Goal: Check status: Check status

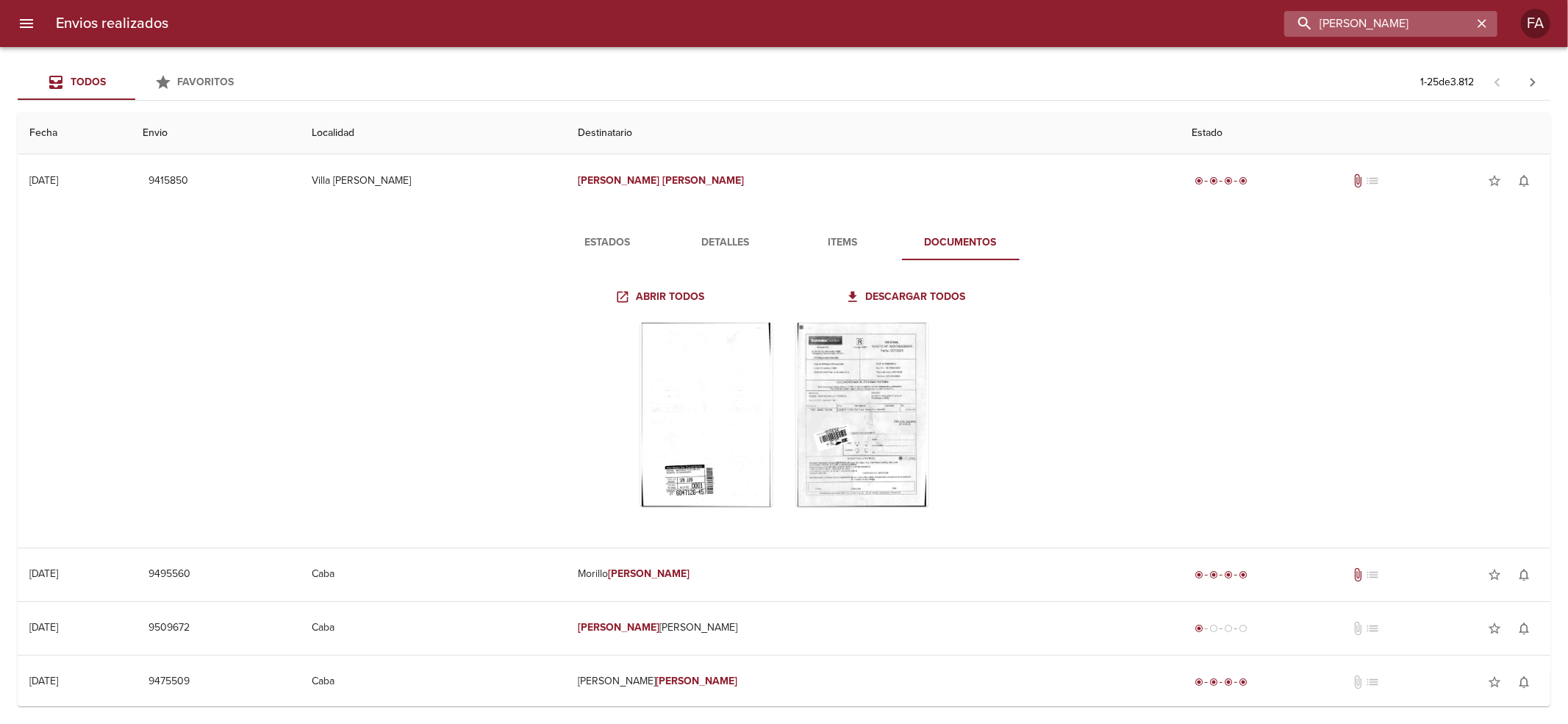
click at [1385, 19] on input "[PERSON_NAME]" at bounding box center [1378, 23] width 188 height 26
paste input "[PERSON_NAME]"
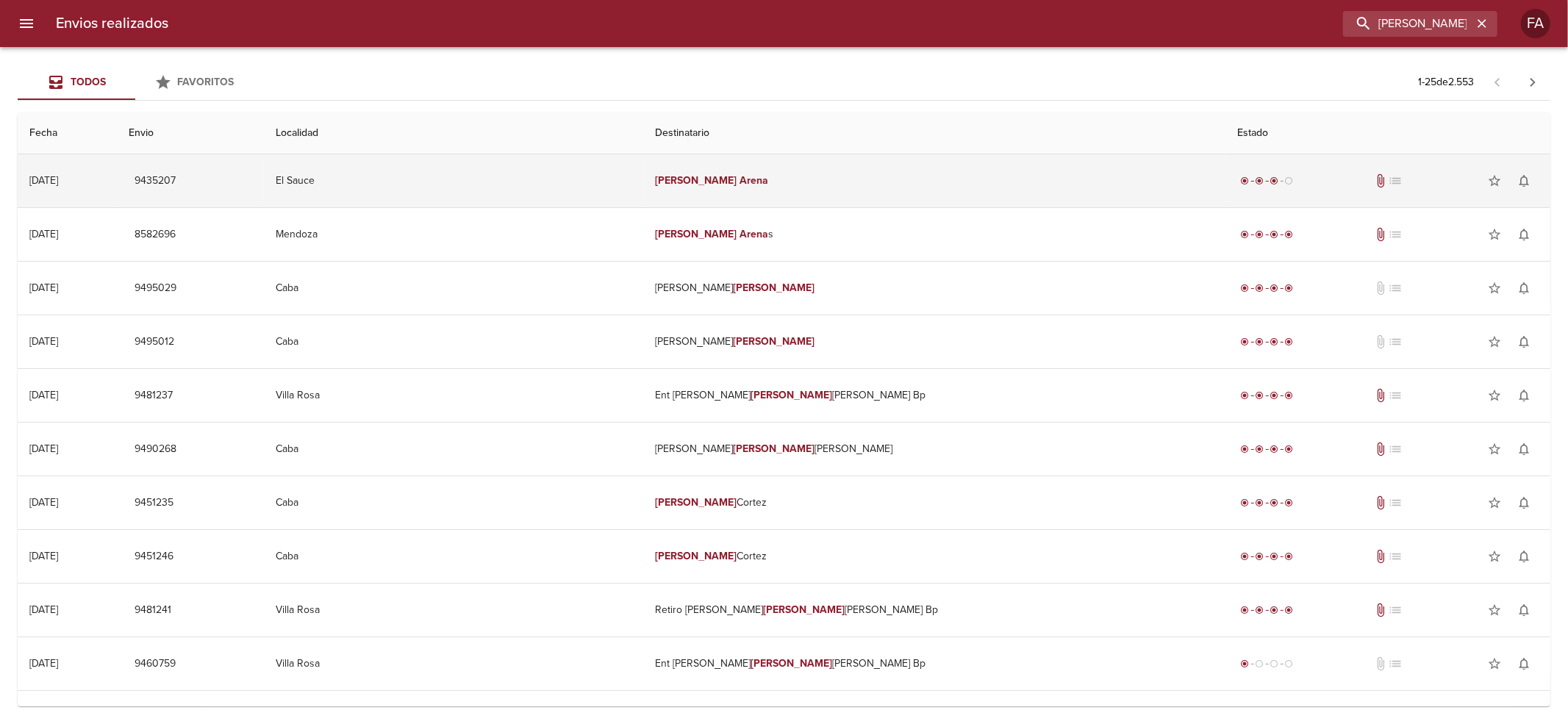
click at [820, 179] on td "[PERSON_NAME]" at bounding box center [934, 180] width 582 height 53
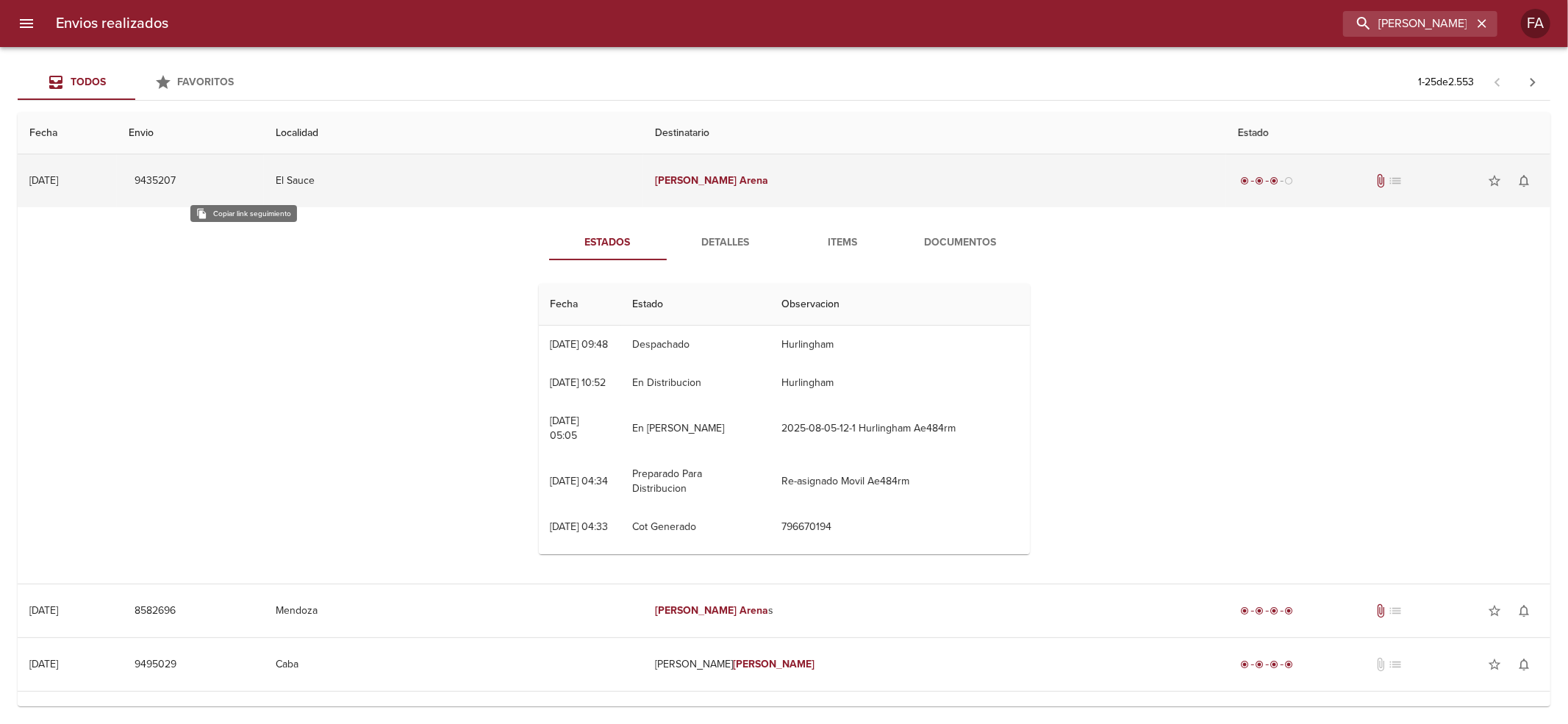
click at [176, 173] on span "9435207" at bounding box center [155, 181] width 41 height 19
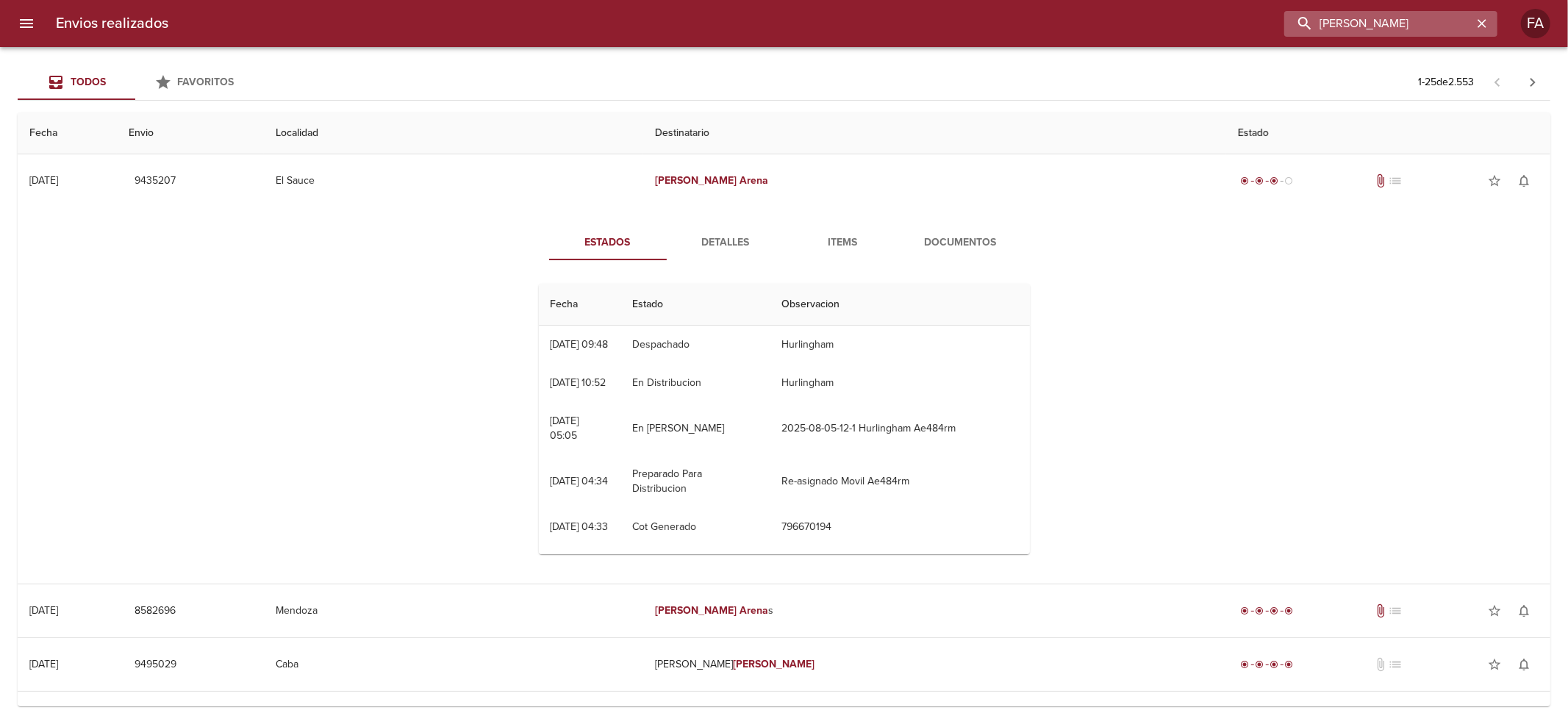
click at [1468, 15] on input "[PERSON_NAME]" at bounding box center [1378, 23] width 188 height 26
drag, startPoint x: 1468, startPoint y: 15, endPoint x: 731, endPoint y: 258, distance: 776.0
click at [738, 0] on div "Envios realizados [PERSON_NAME] FA Todos Favoritos 1 - 25 de 2.553 Fecha Envio …" at bounding box center [784, 0] width 1568 height 0
paste input "[PERSON_NAME] ML"
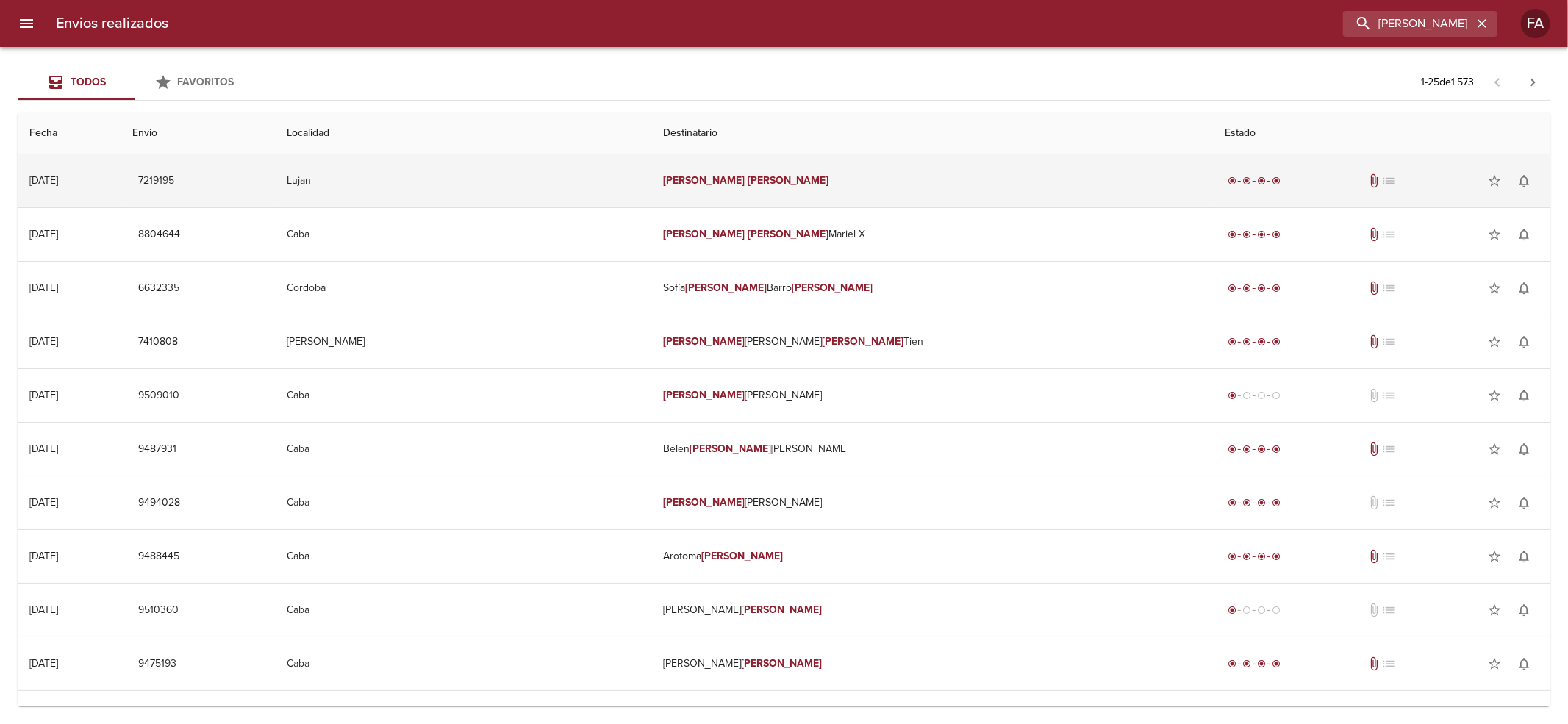
click at [884, 174] on td "[PERSON_NAME]" at bounding box center [933, 180] width 562 height 53
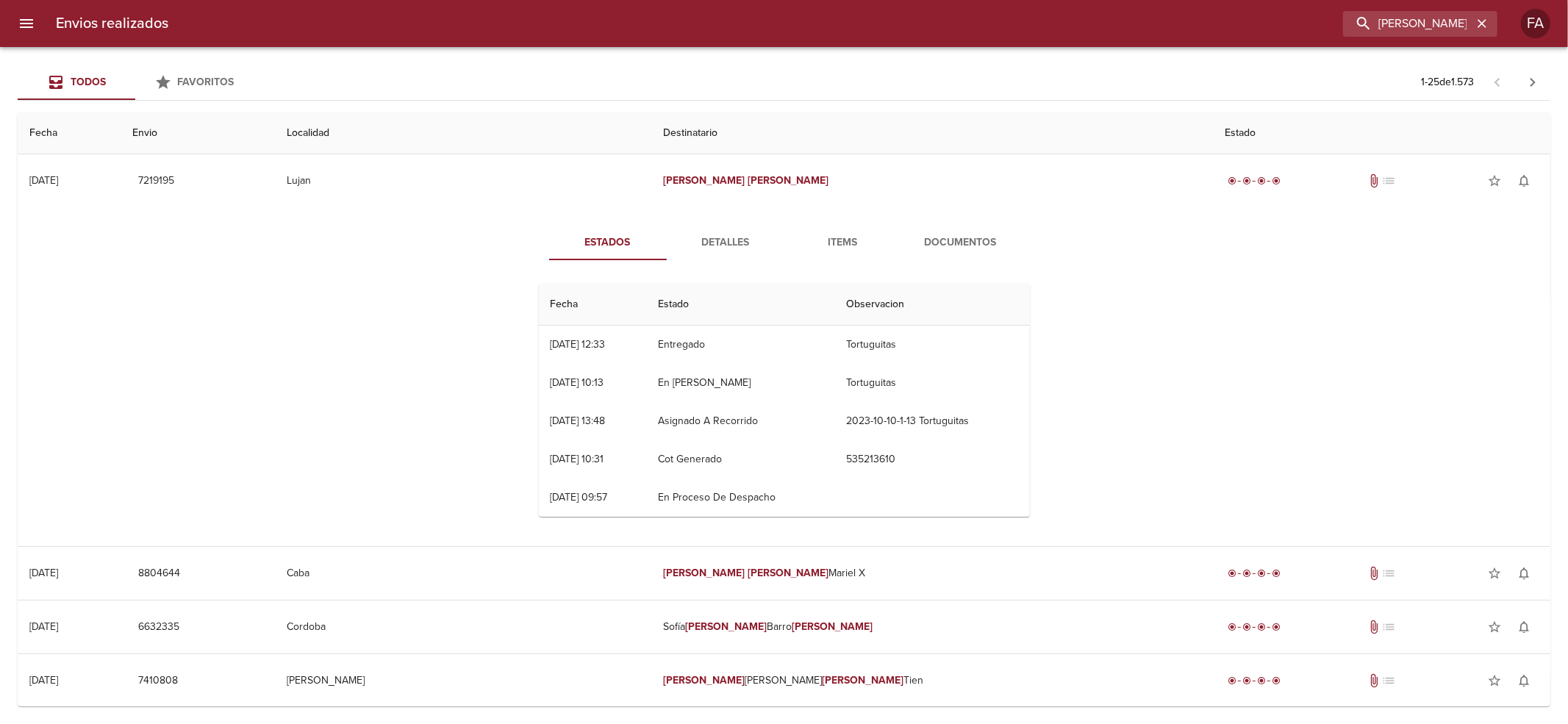
click at [936, 248] on span "Documentos" at bounding box center [960, 243] width 100 height 19
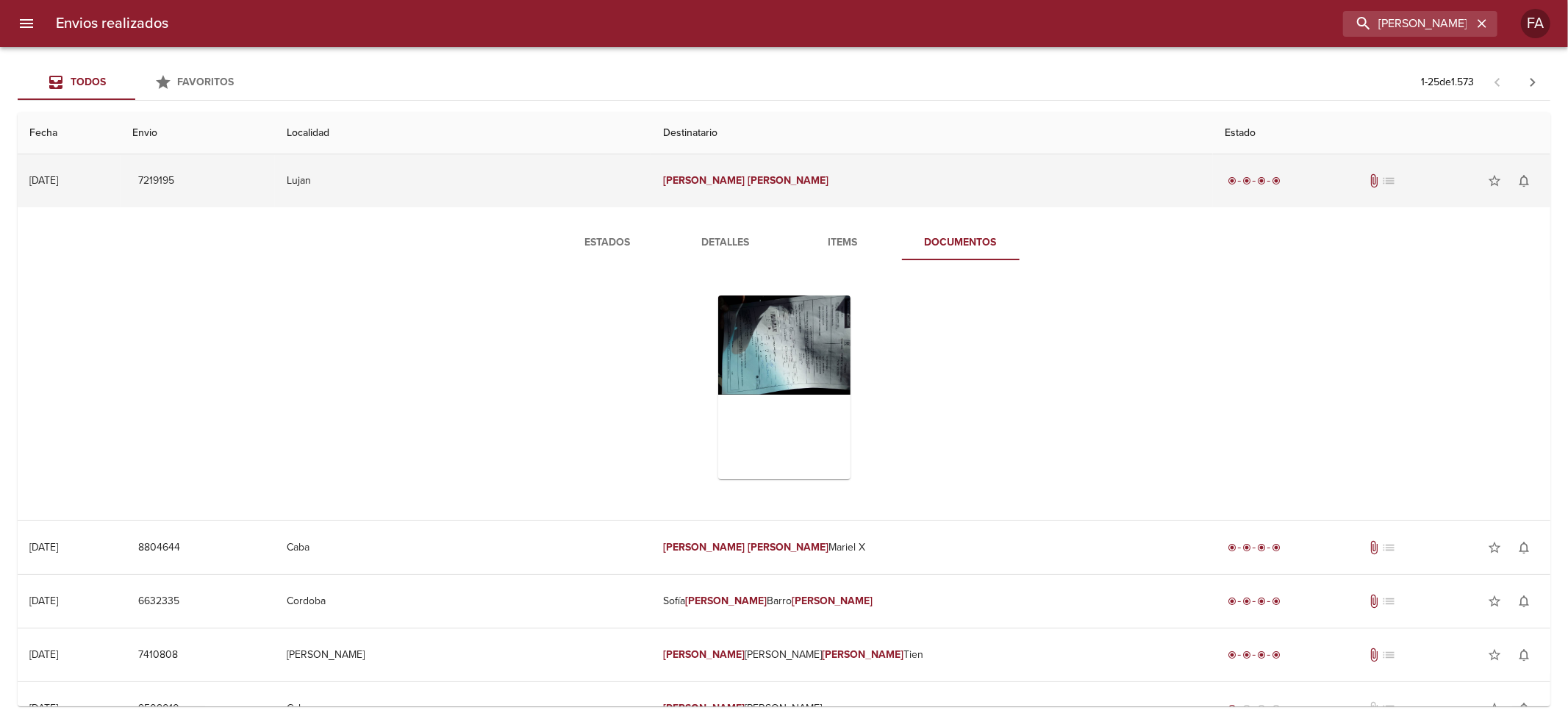
click at [610, 171] on td "Lujan" at bounding box center [463, 180] width 376 height 53
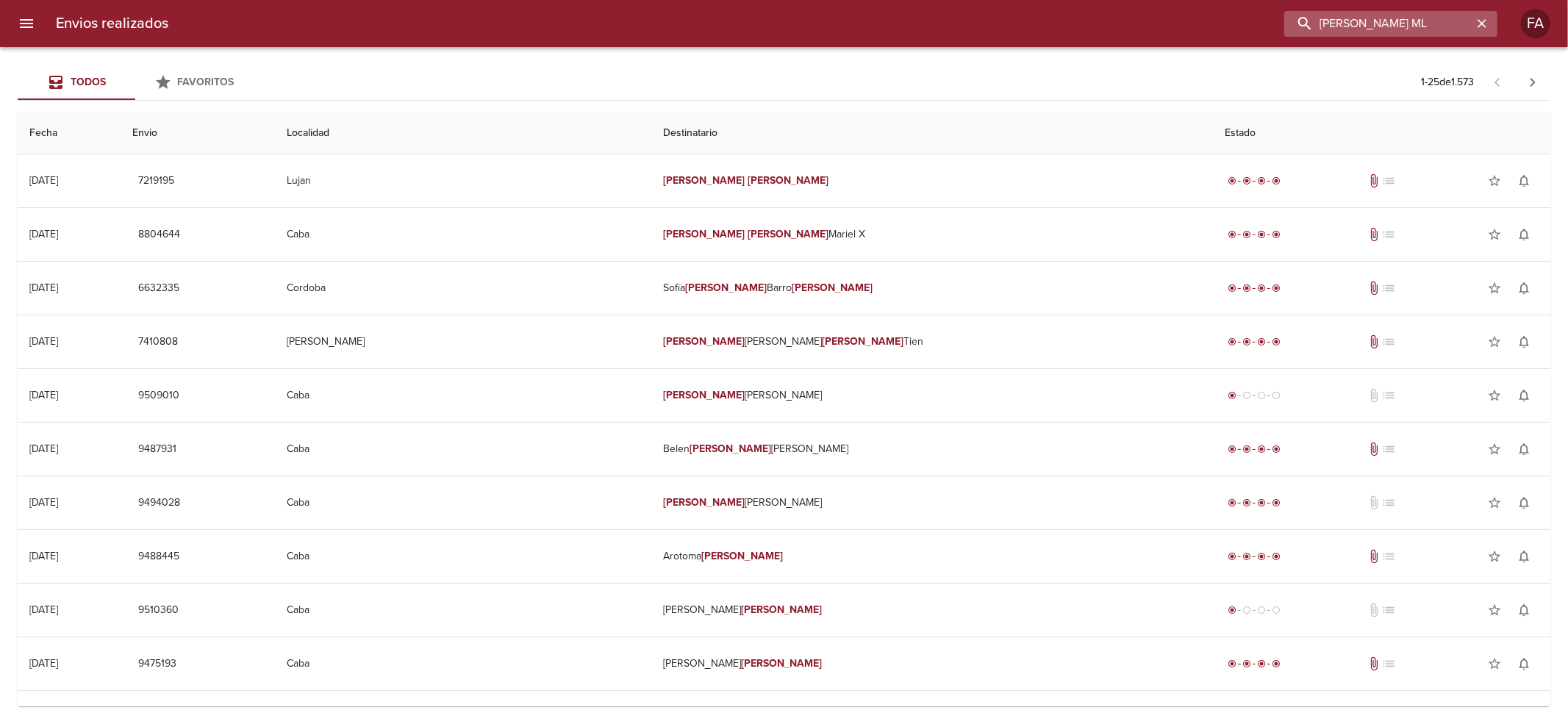
click at [1375, 30] on input "[PERSON_NAME] ML" at bounding box center [1378, 23] width 188 height 26
paste input "[PERSON_NAME]"
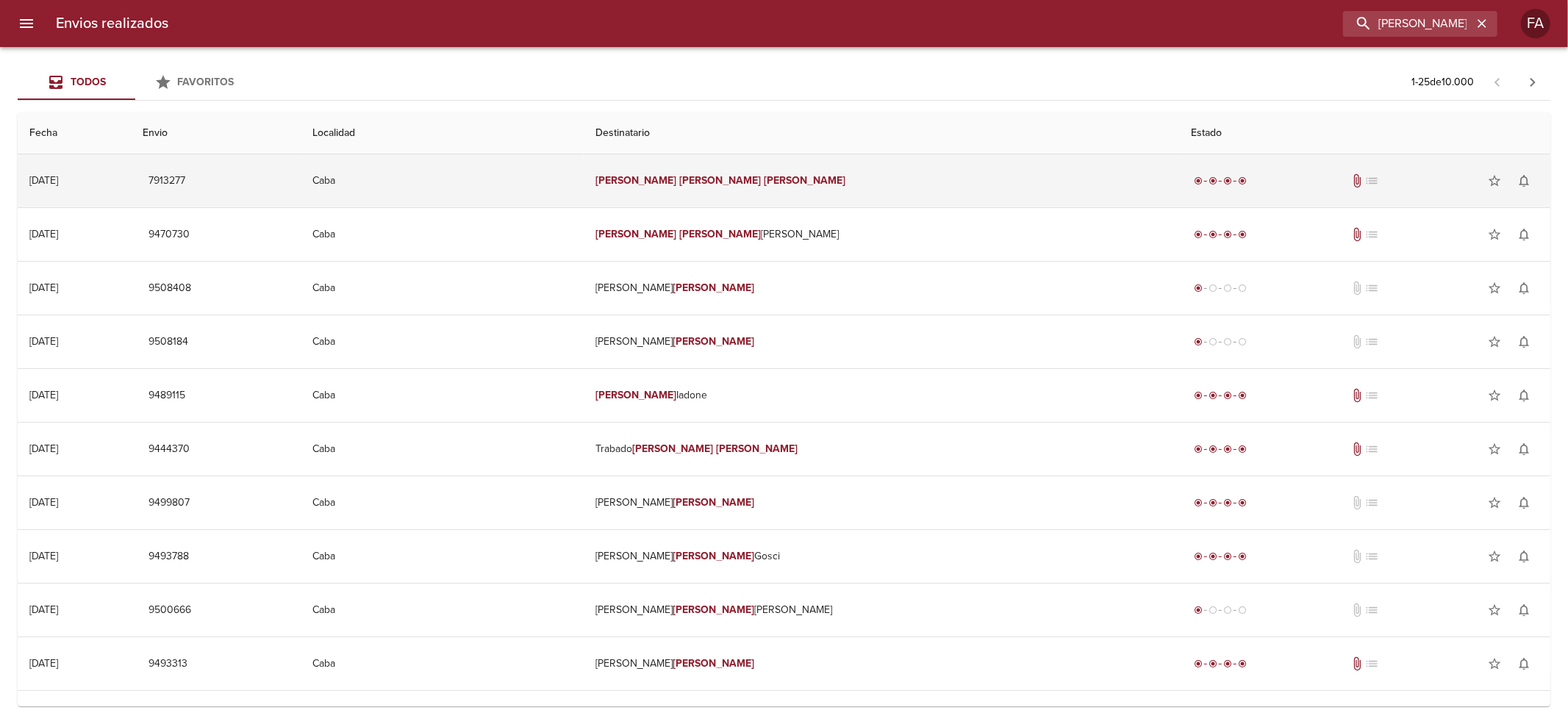
click at [680, 175] on em "[PERSON_NAME]" at bounding box center [721, 180] width 81 height 12
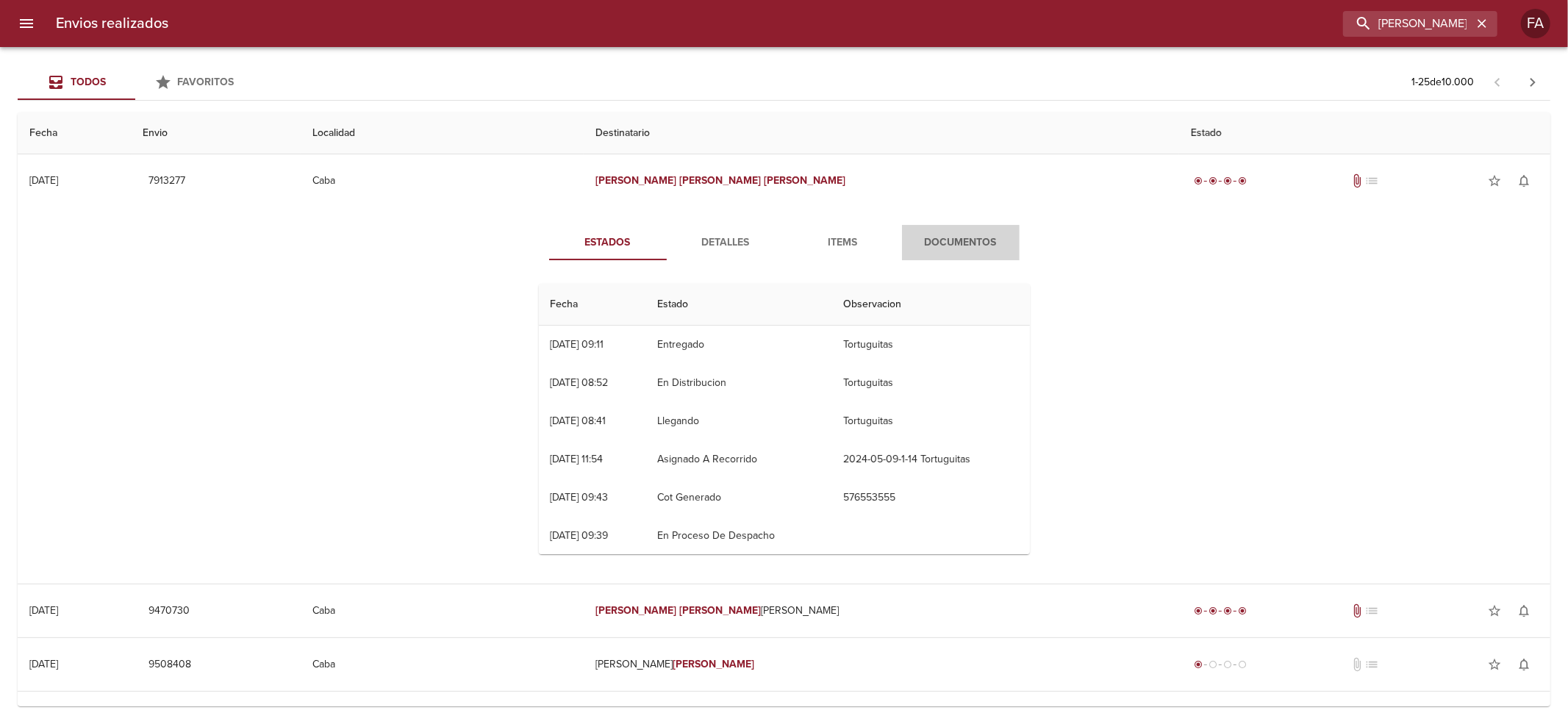
click at [964, 242] on span "Documentos" at bounding box center [960, 243] width 100 height 19
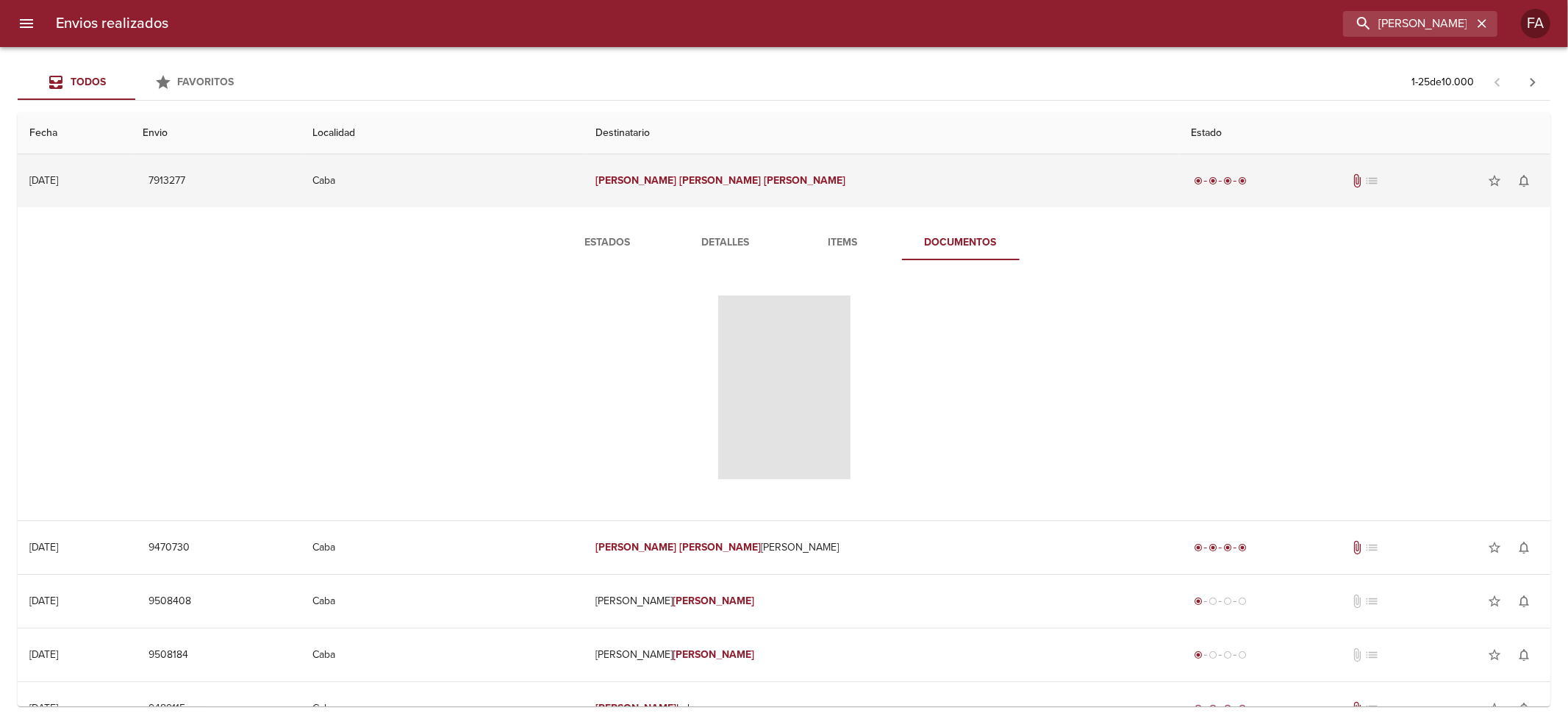
click at [690, 162] on td "[PERSON_NAME]" at bounding box center [881, 180] width 595 height 53
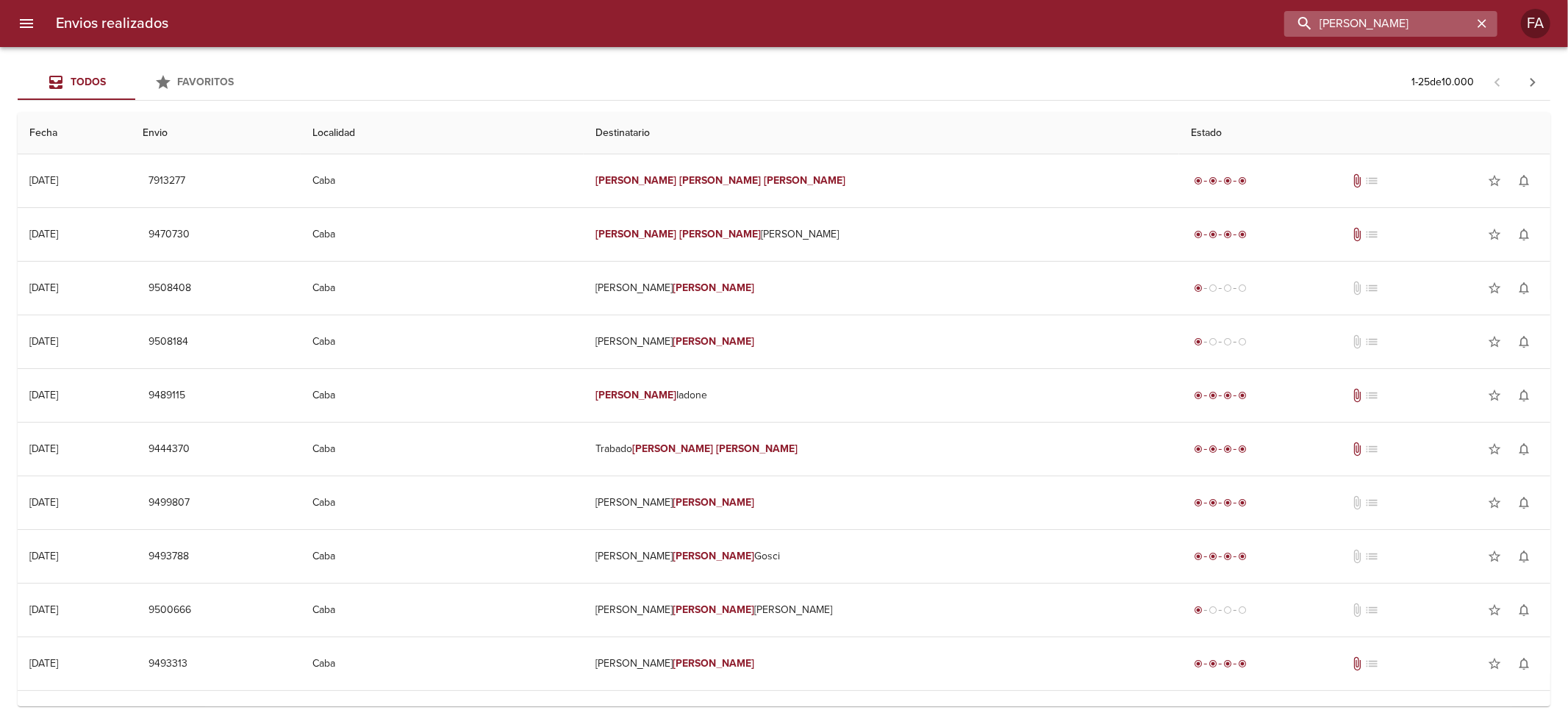
click at [1409, 21] on input "[PERSON_NAME]" at bounding box center [1378, 23] width 188 height 26
paste input "[PERSON_NAME]"
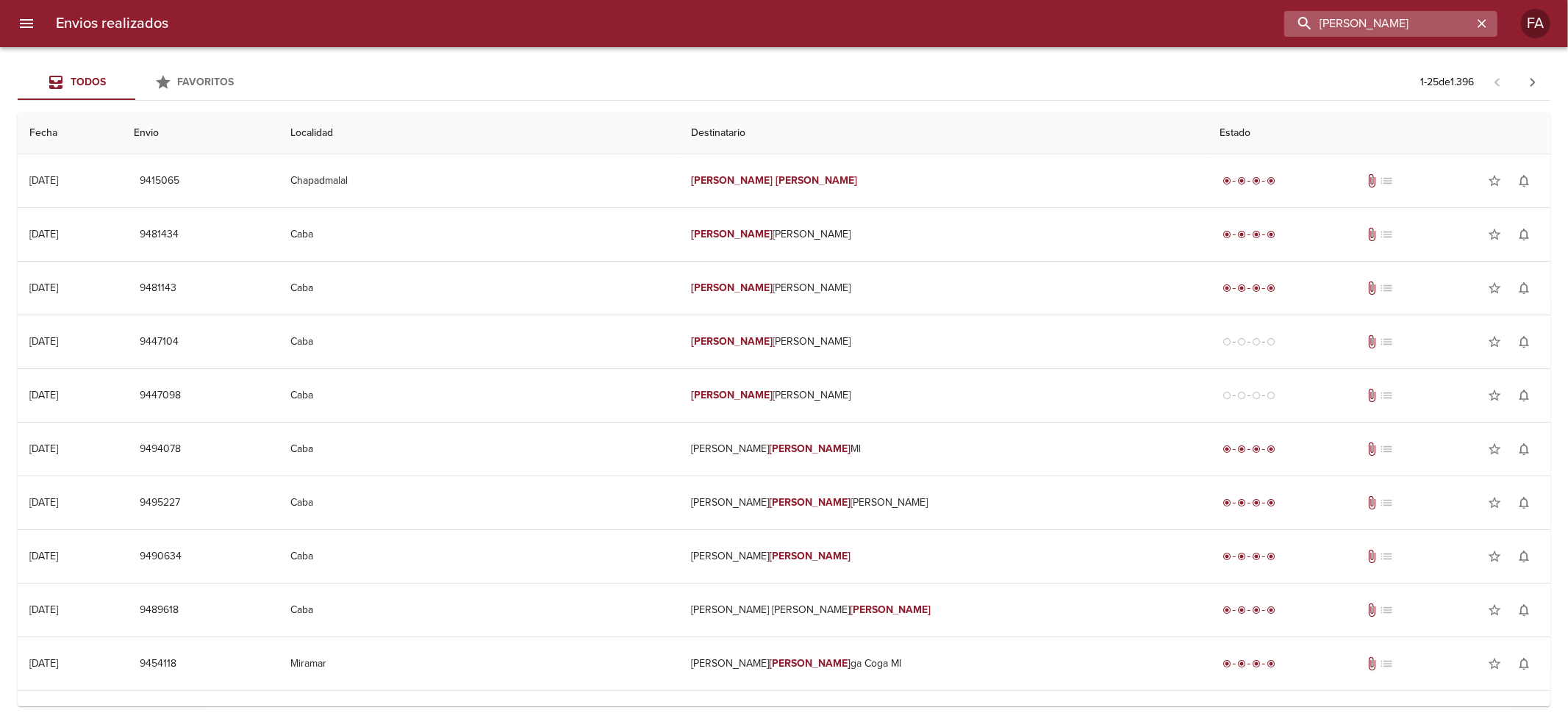
click at [1447, 23] on input "[PERSON_NAME]" at bounding box center [1378, 23] width 188 height 26
drag, startPoint x: 1447, startPoint y: 23, endPoint x: 810, endPoint y: 136, distance: 646.9
click at [810, 0] on div "Envios realizados [PERSON_NAME] FA Todos Favoritos 1 - 25 de 1.396 Fecha Envio …" at bounding box center [784, 0] width 1568 height 0
paste input "[PERSON_NAME]"
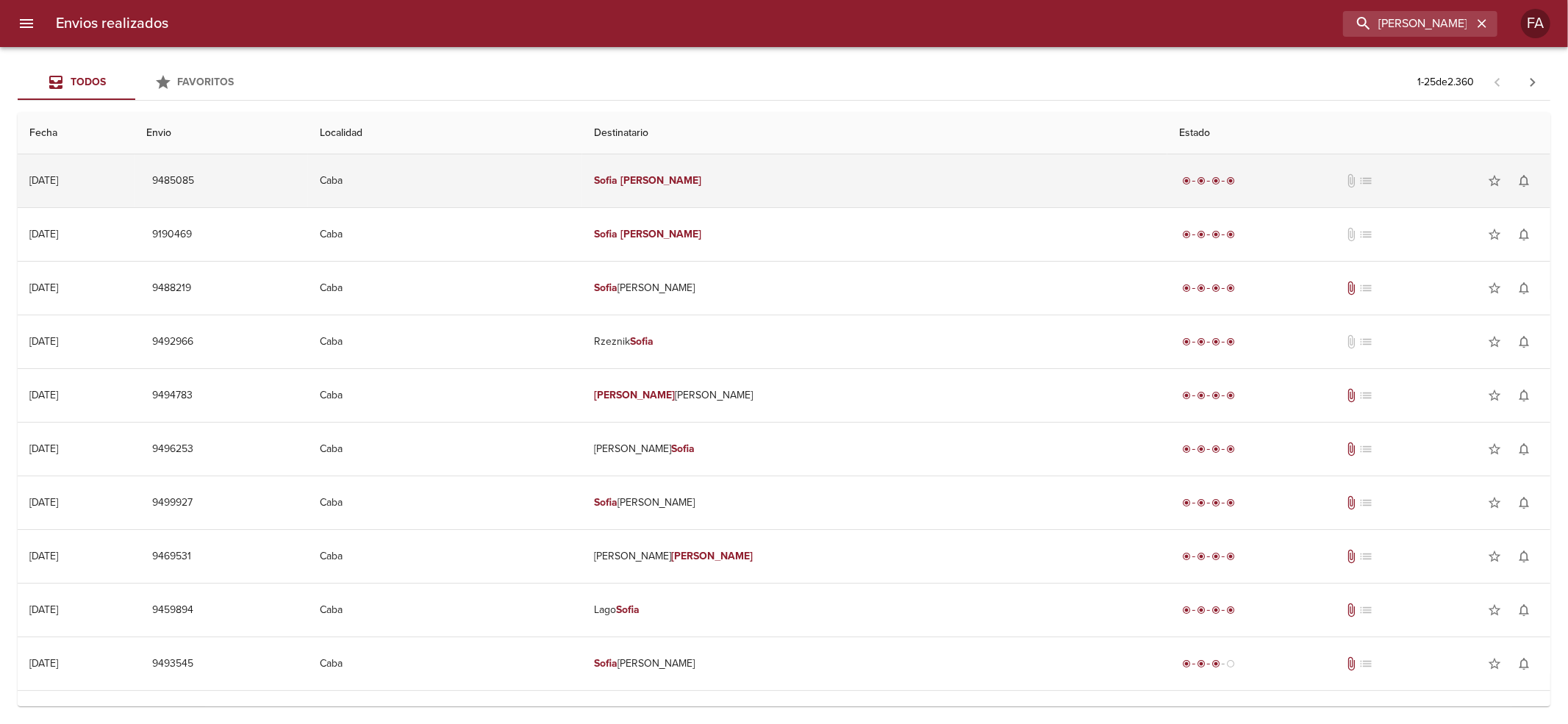
click at [1167, 168] on td "radio_button_checked radio_button_checked radio_button_checked radio_button_che…" at bounding box center [1358, 180] width 383 height 53
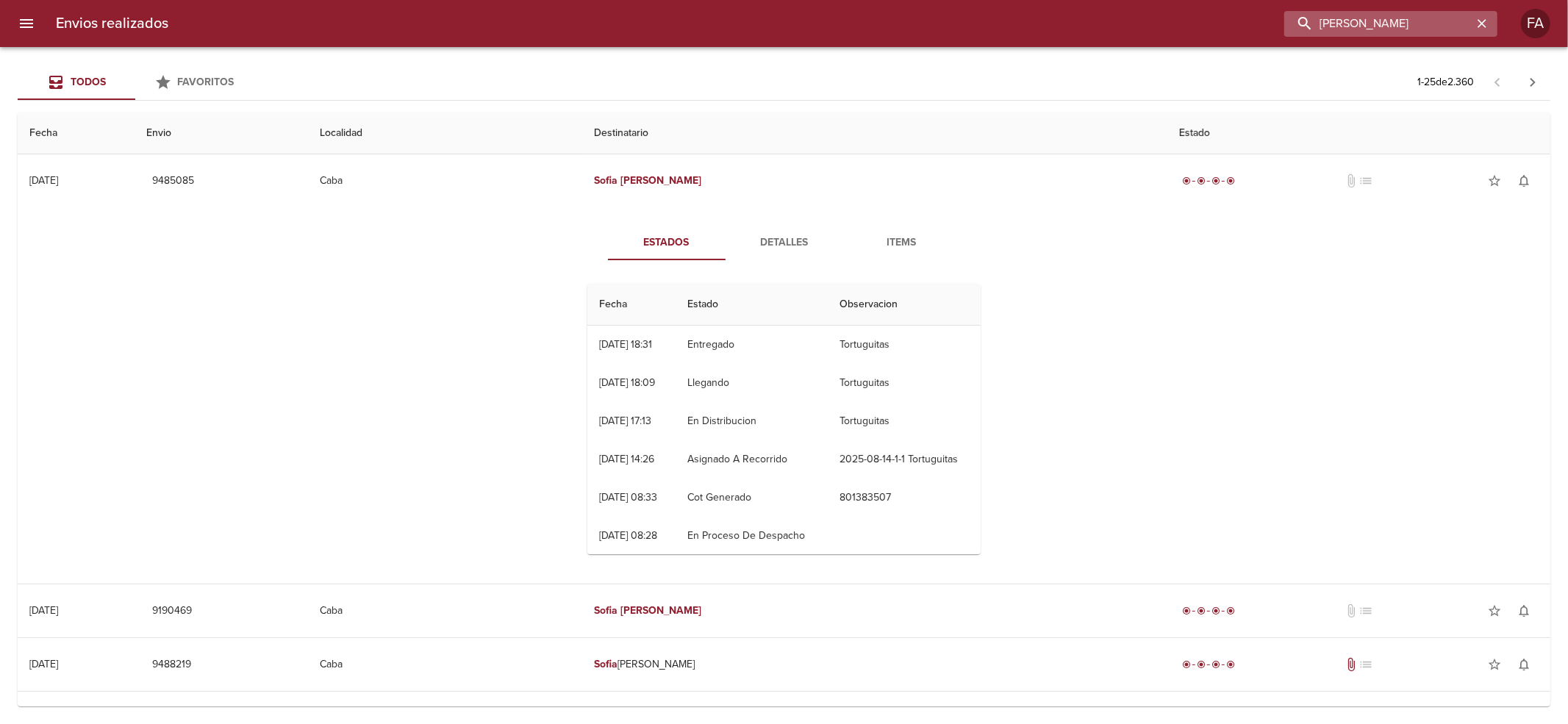
click at [1443, 21] on input "[PERSON_NAME]" at bounding box center [1378, 23] width 188 height 26
drag, startPoint x: 1443, startPoint y: 21, endPoint x: 360, endPoint y: 268, distance: 1110.8
click at [386, 0] on div "Envios realizados [PERSON_NAME] FA Todos Favoritos 1 - 25 de 2.360 Fecha Envio …" at bounding box center [784, 0] width 1568 height 0
paste input "[PERSON_NAME]"
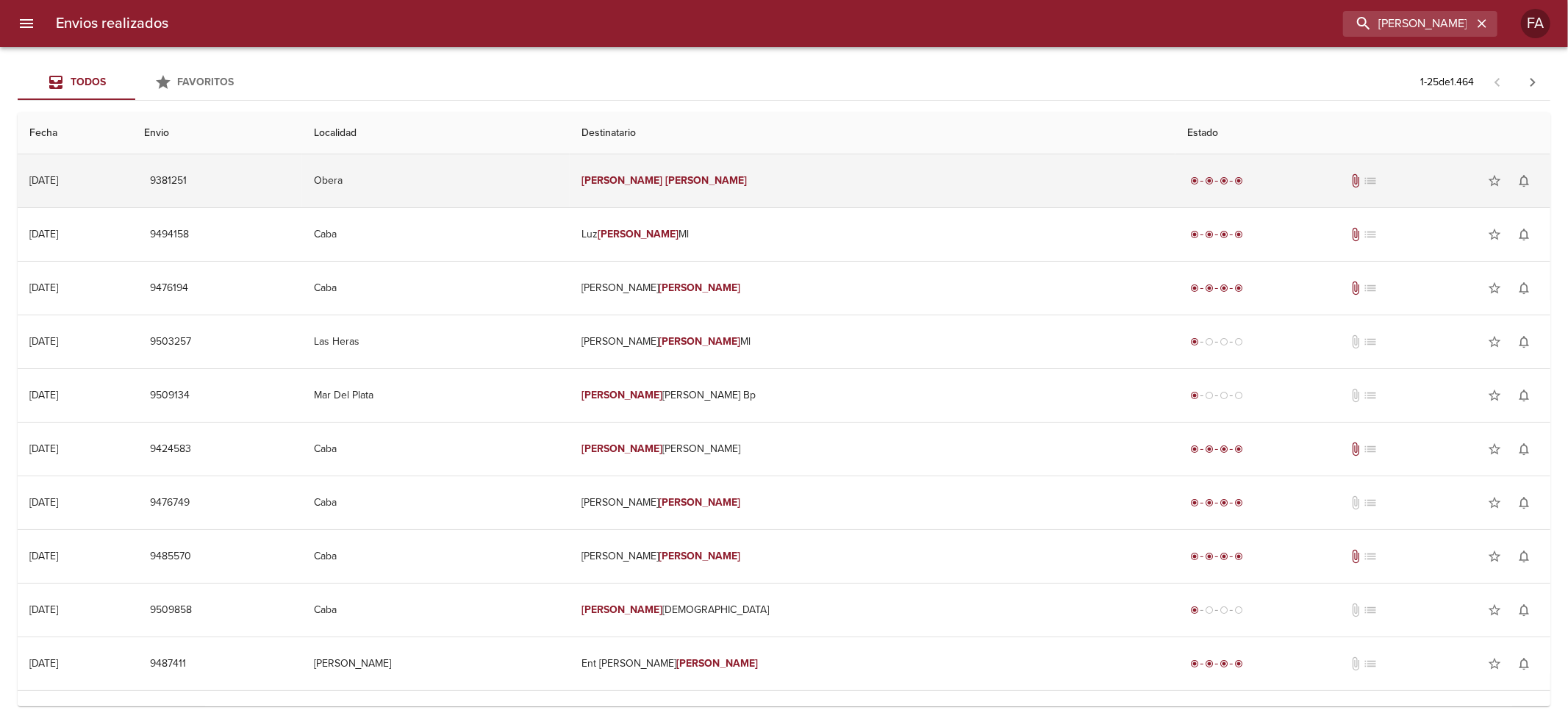
drag, startPoint x: 866, startPoint y: 160, endPoint x: 883, endPoint y: 168, distance: 18.8
click at [868, 160] on td "[PERSON_NAME]" at bounding box center [873, 180] width 607 height 53
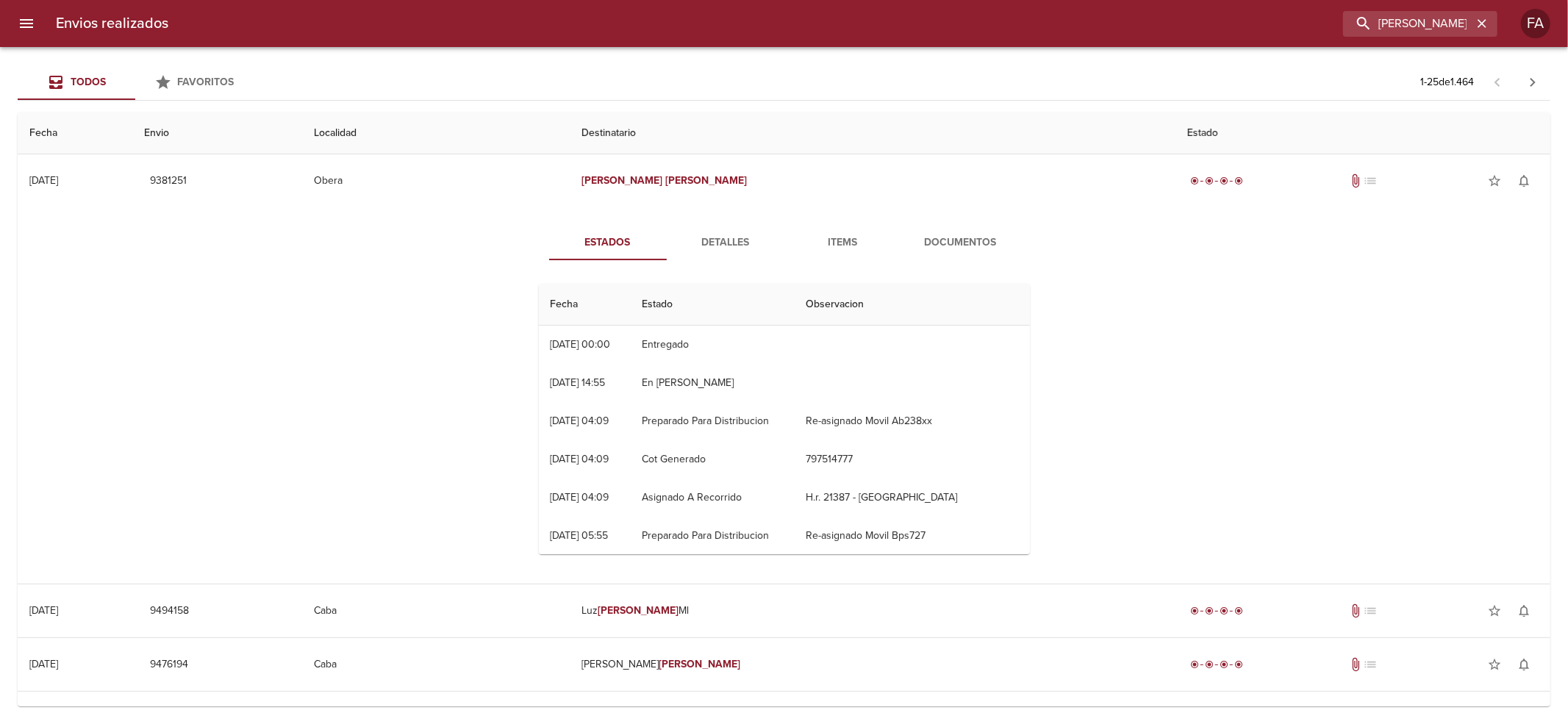
click at [953, 248] on span "Documentos" at bounding box center [960, 243] width 100 height 19
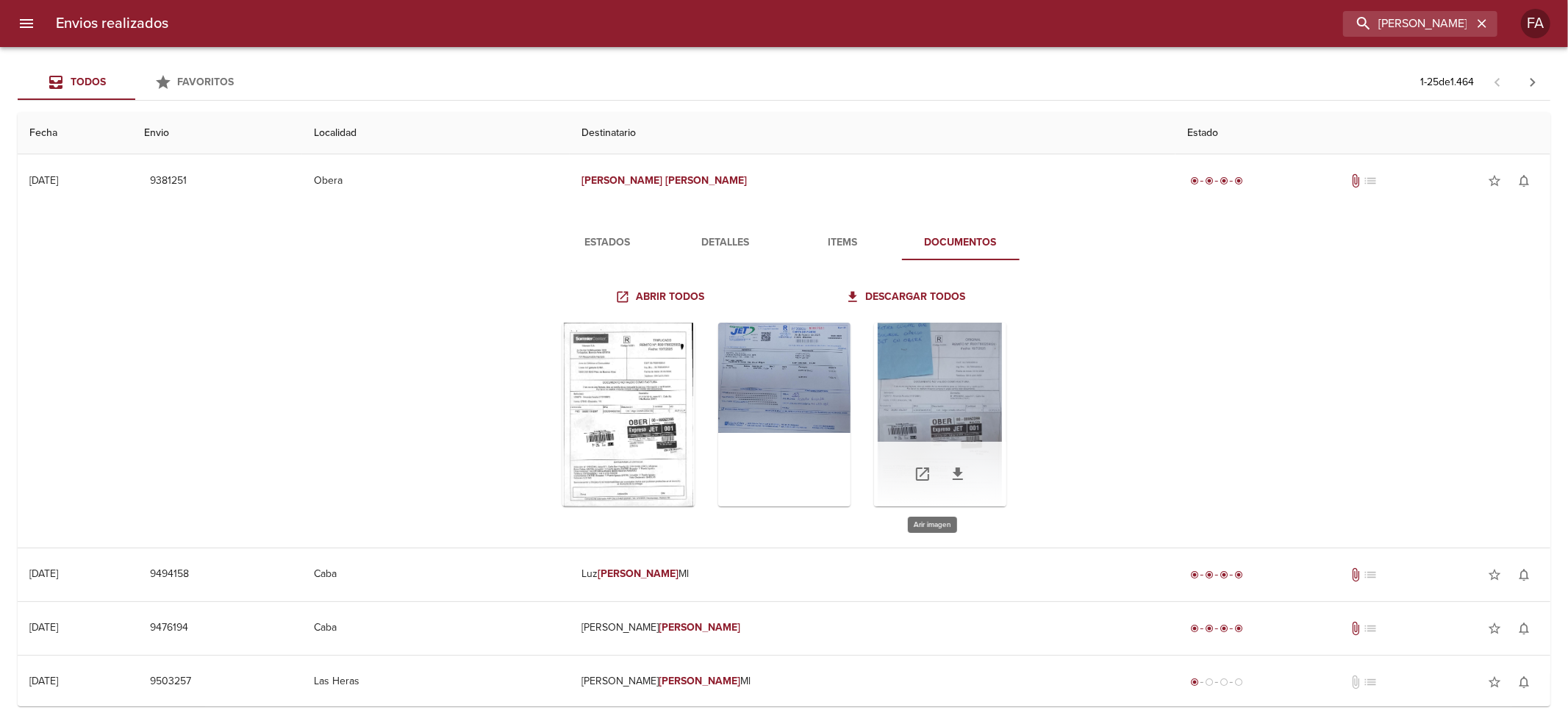
click at [957, 406] on div "Tabla de envíos del cliente" at bounding box center [940, 414] width 132 height 183
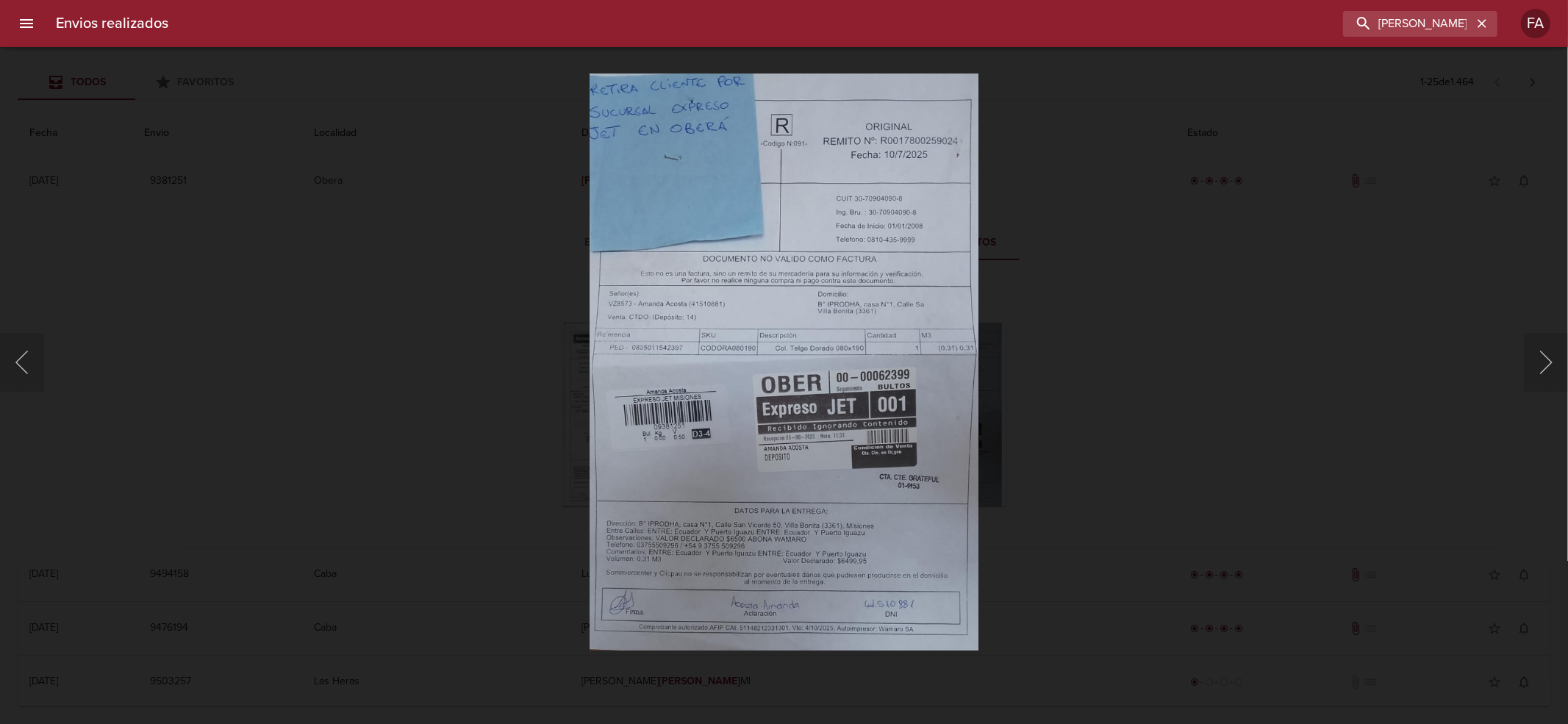
click at [277, 482] on div "Lightbox" at bounding box center [784, 362] width 1568 height 724
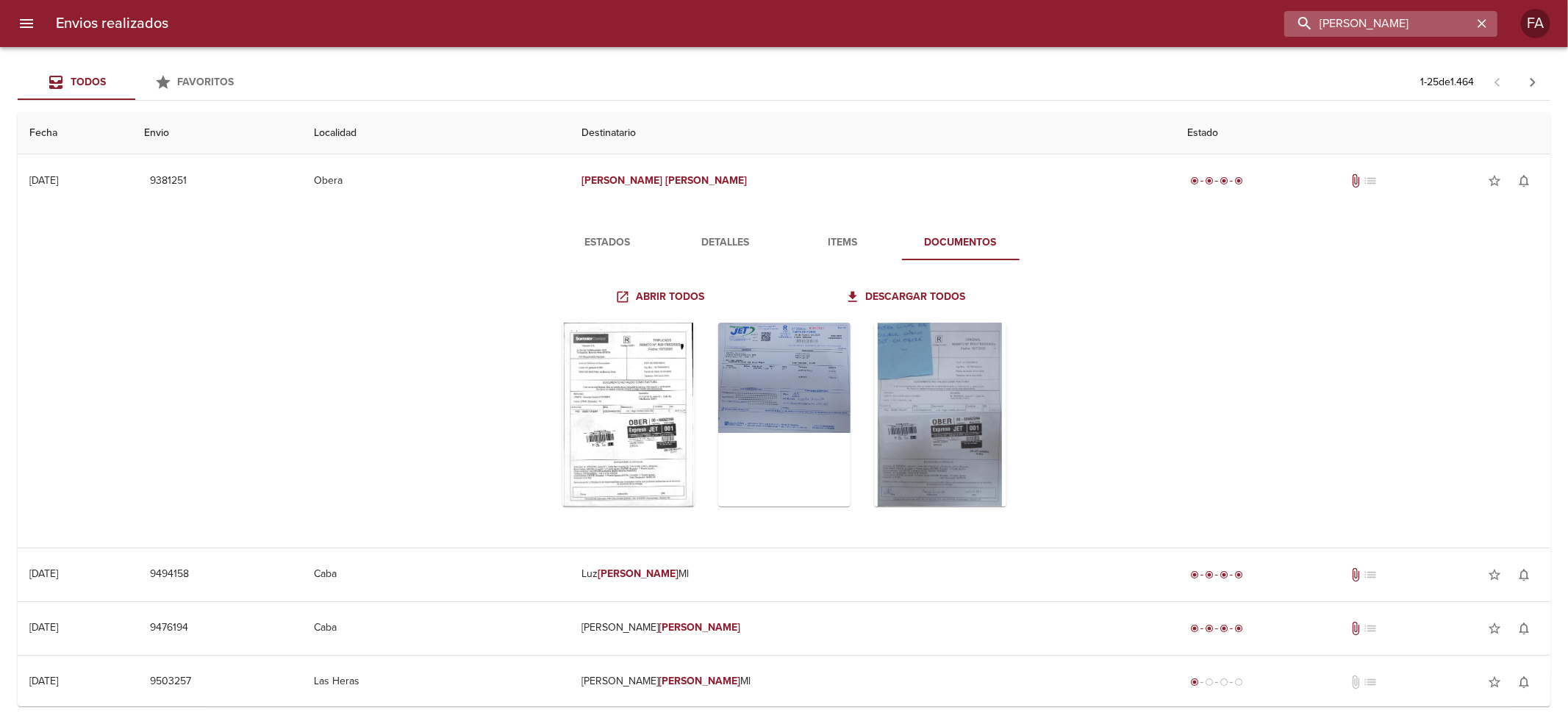
click at [1424, 11] on input "[PERSON_NAME]" at bounding box center [1378, 23] width 188 height 26
paste input "[PERSON_NAME] VT"
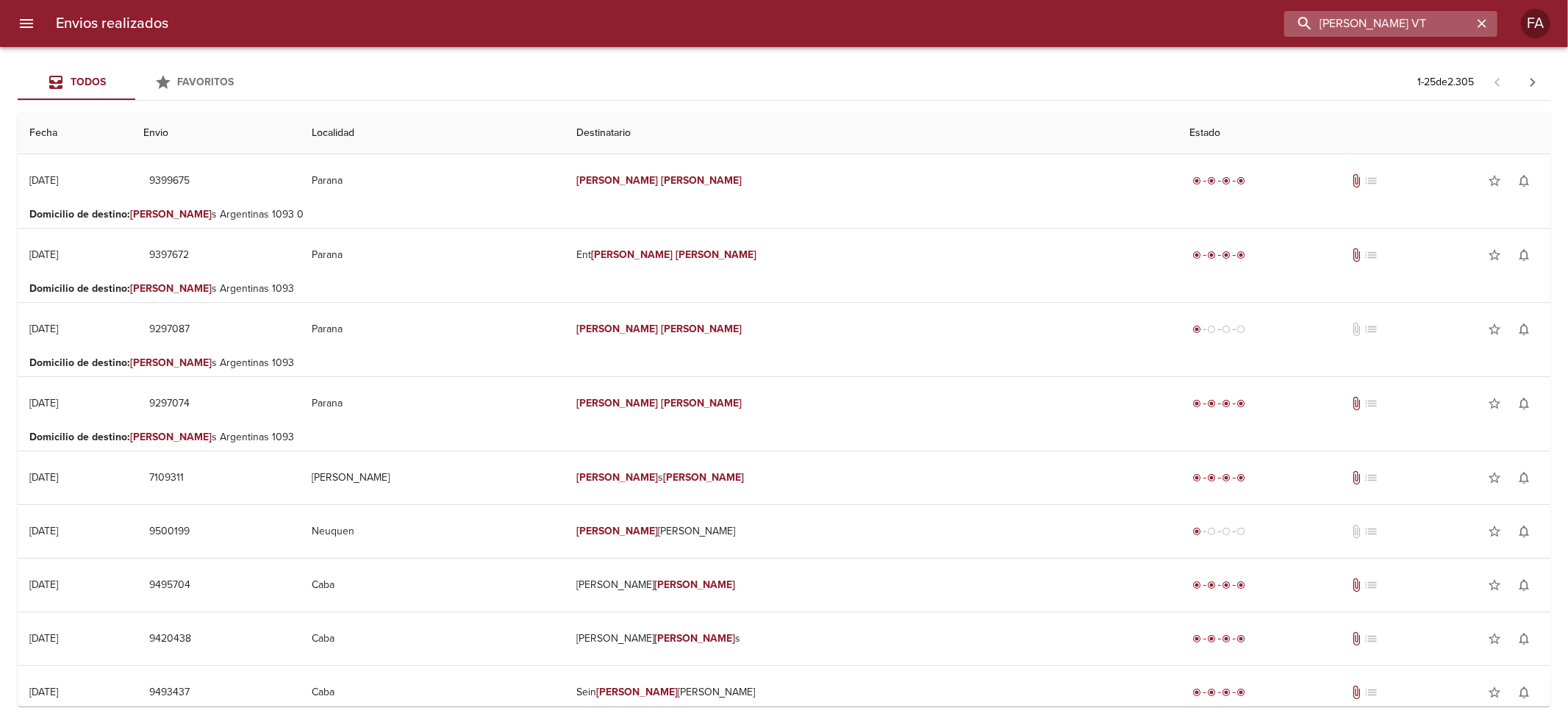
click at [1339, 22] on input "[PERSON_NAME] VT" at bounding box center [1378, 23] width 188 height 26
click at [1340, 22] on input "[PERSON_NAME] VT" at bounding box center [1378, 23] width 188 height 26
paste input "Belén Corbaliza"
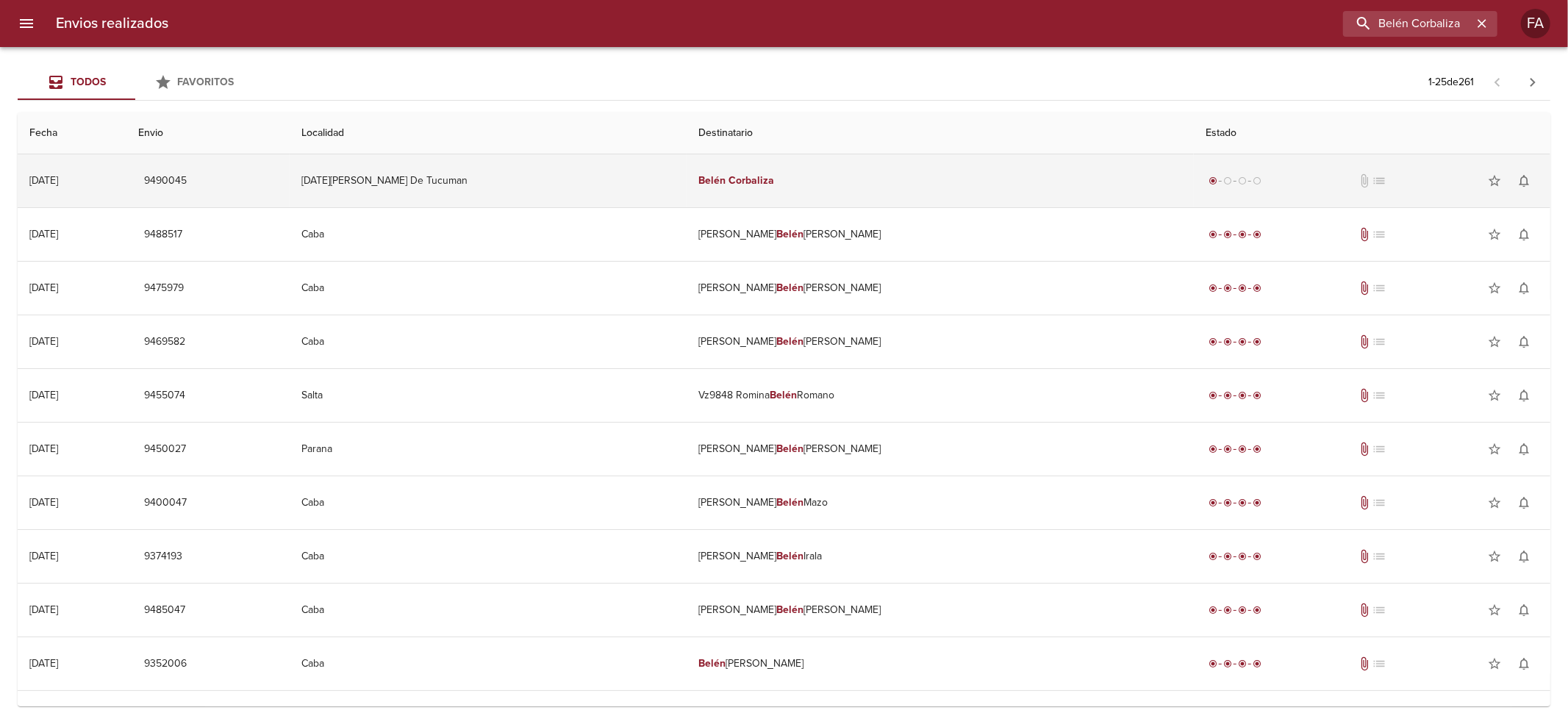
click at [821, 183] on td "Belén Corbaliza" at bounding box center [940, 180] width 507 height 53
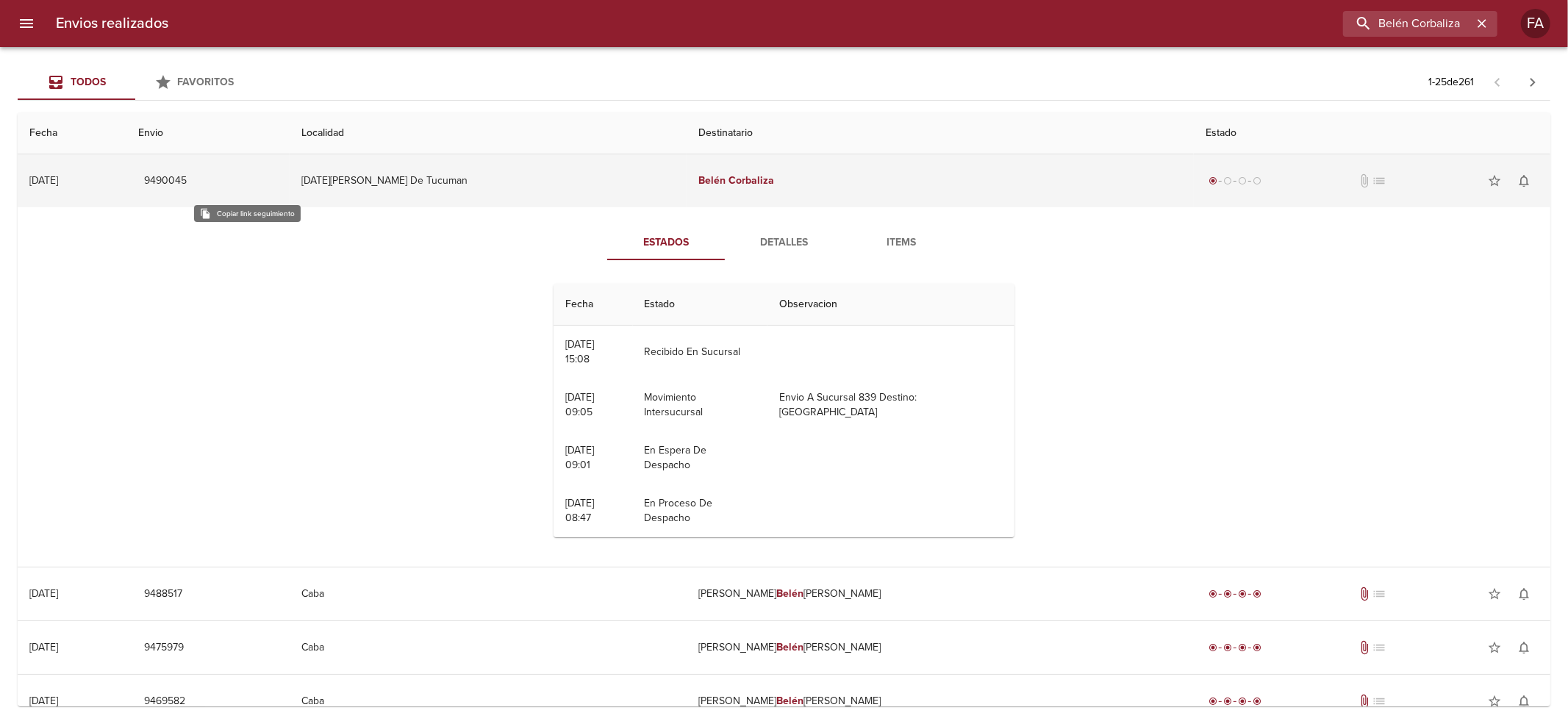
click at [187, 177] on span "9490045" at bounding box center [165, 181] width 43 height 19
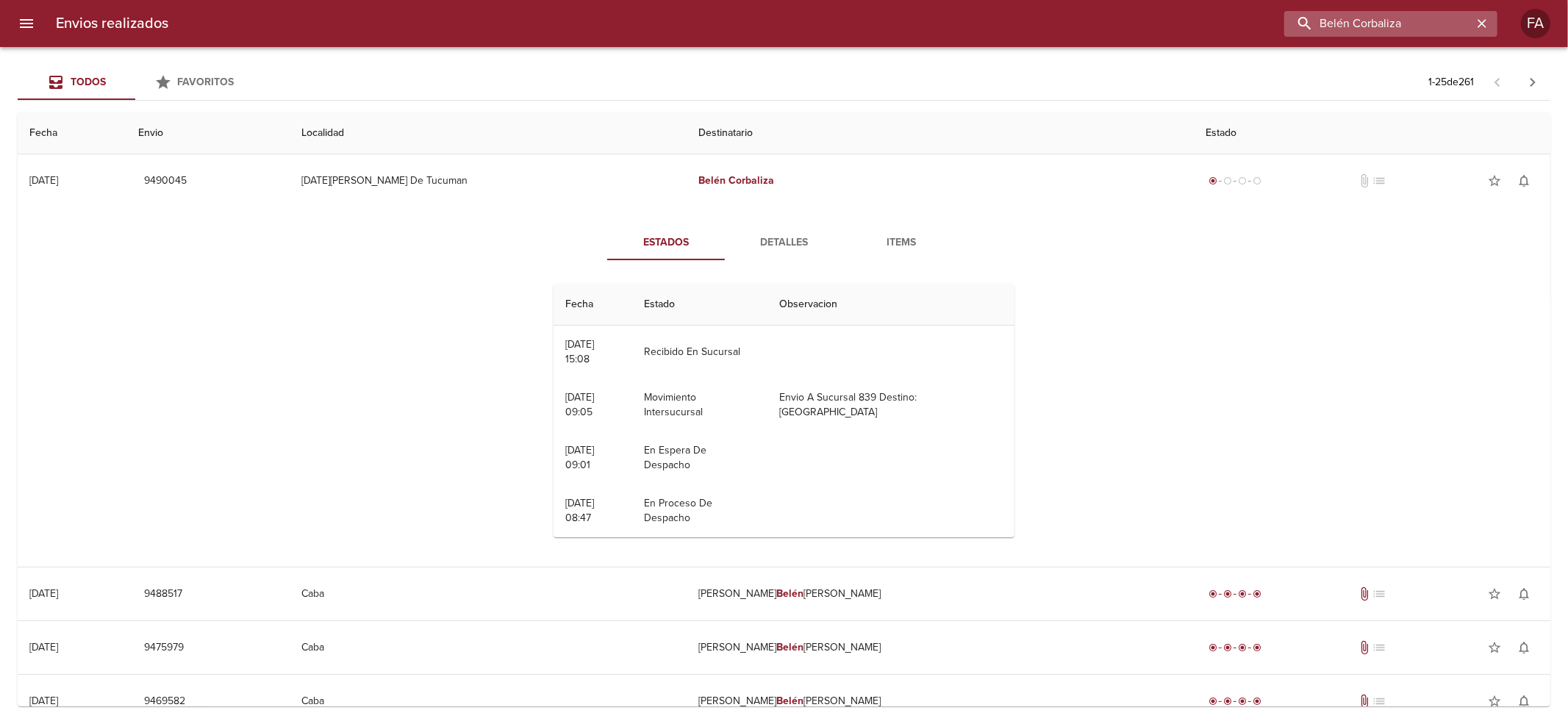
click at [1440, 33] on input "Belén Corbaliza" at bounding box center [1378, 23] width 188 height 26
paste input "[PERSON_NAME]"
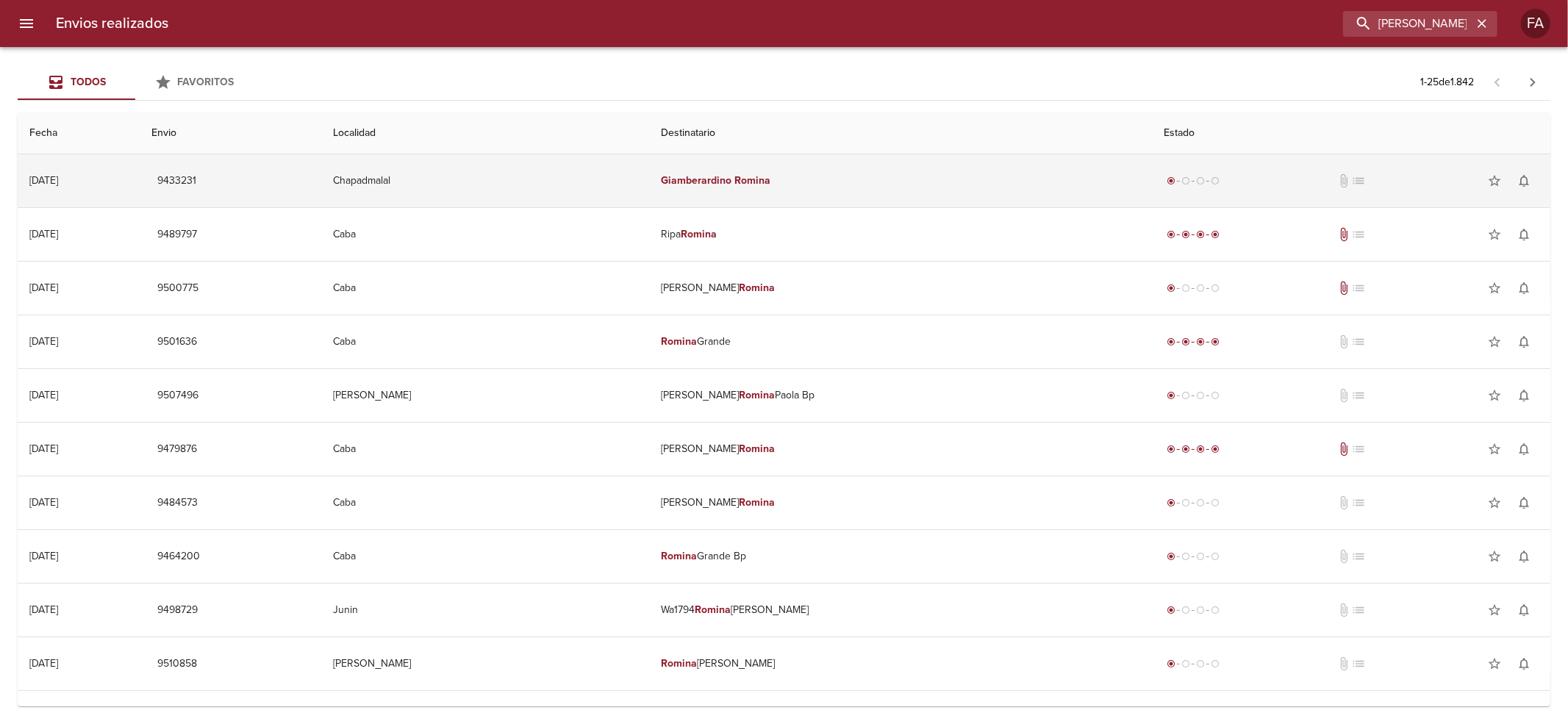
click at [928, 190] on td "[PERSON_NAME]" at bounding box center [901, 180] width 503 height 53
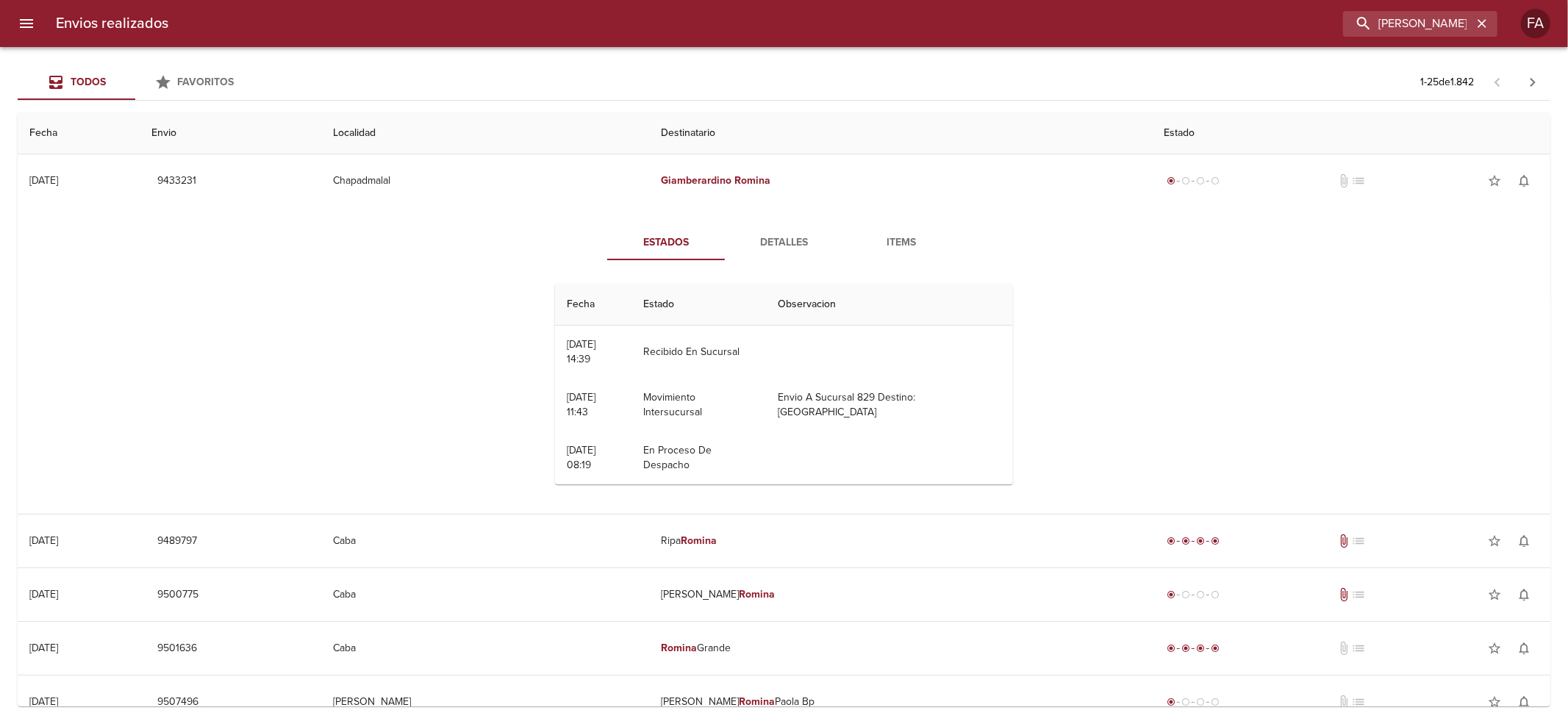
click at [762, 234] on span "Detalles" at bounding box center [783, 243] width 100 height 19
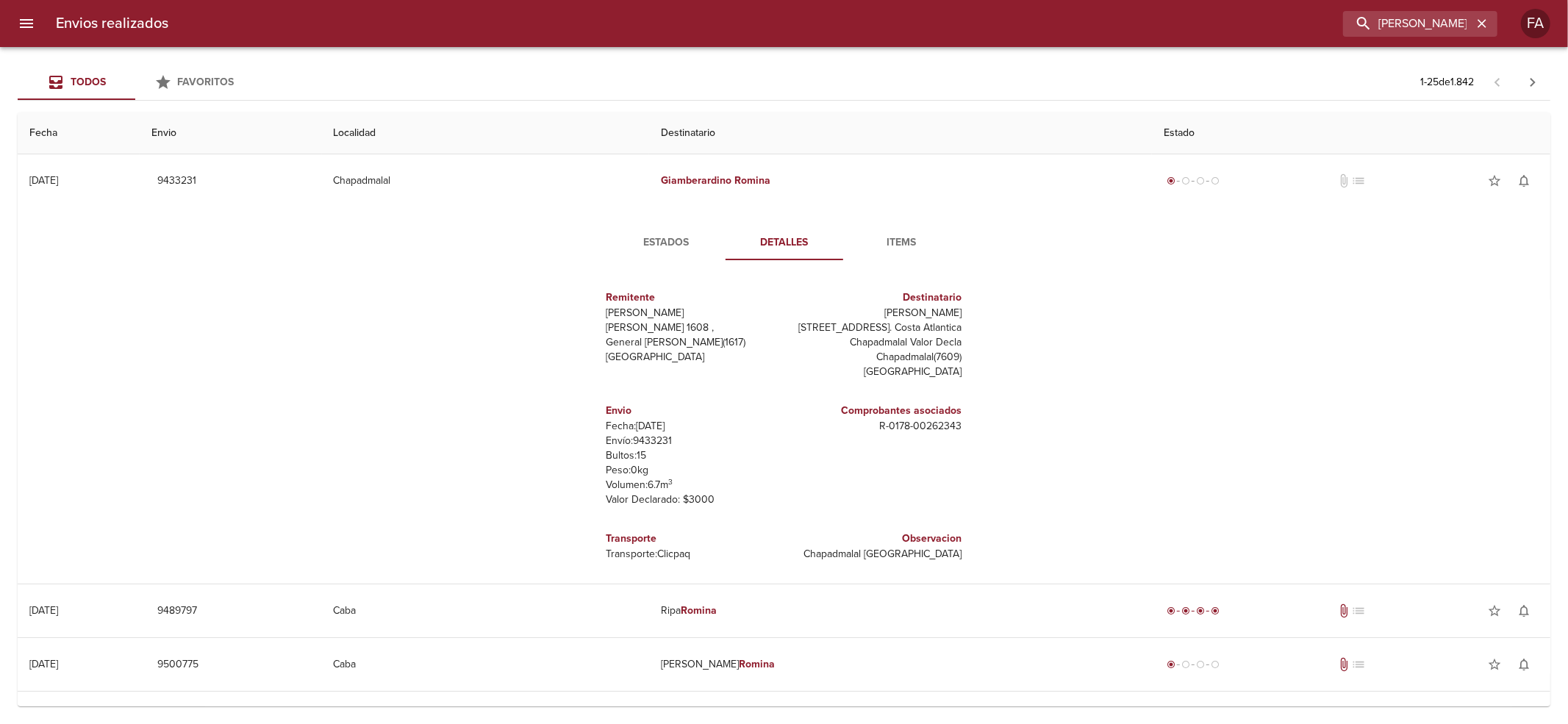
click at [638, 448] on p "Envío: 9433231" at bounding box center [693, 440] width 172 height 15
copy p "9433231"
click at [1451, 21] on input "[PERSON_NAME]" at bounding box center [1378, 23] width 188 height 26
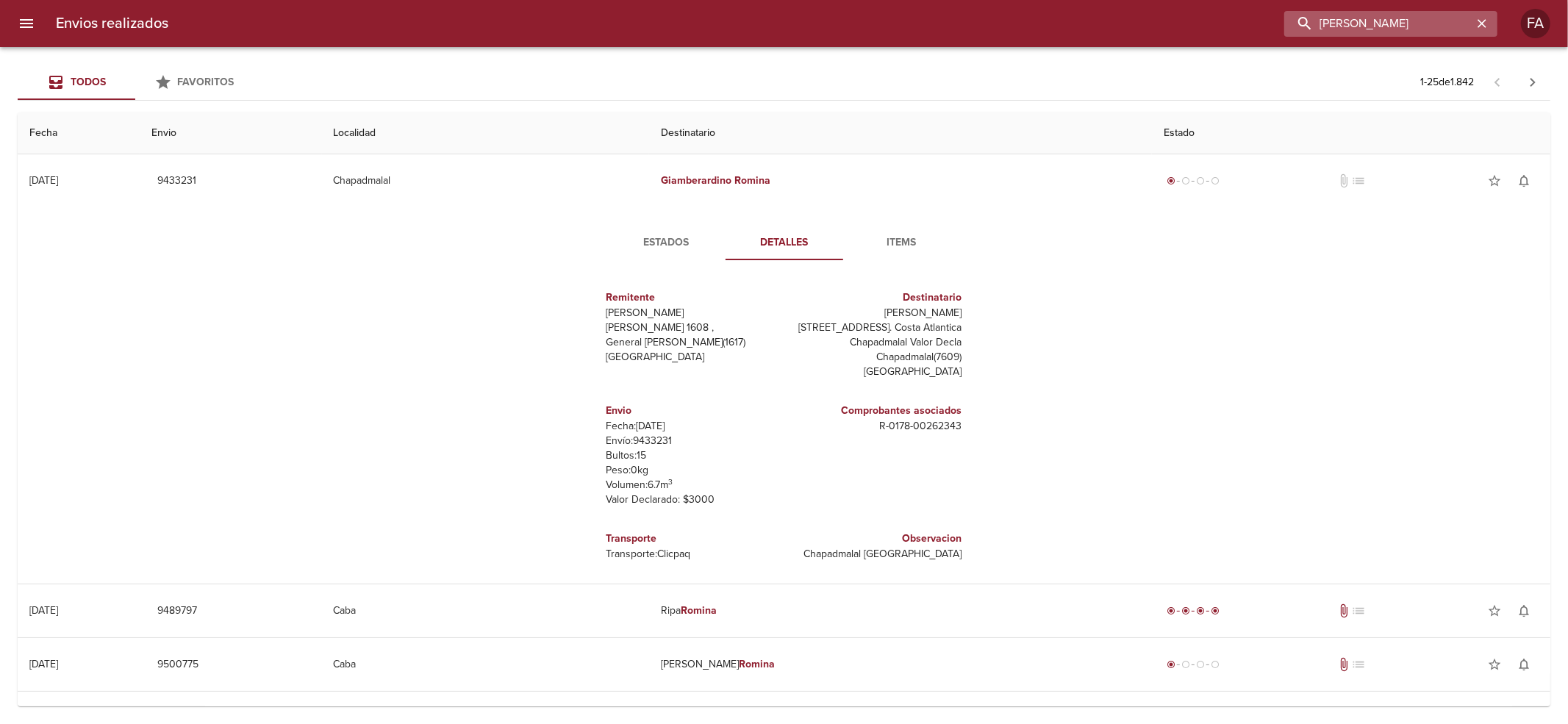
click at [1451, 21] on input "[PERSON_NAME]" at bounding box center [1378, 23] width 188 height 26
paste input "FERRARI CAROLINA BP"
type input "FERRARI CAROLINA BP"
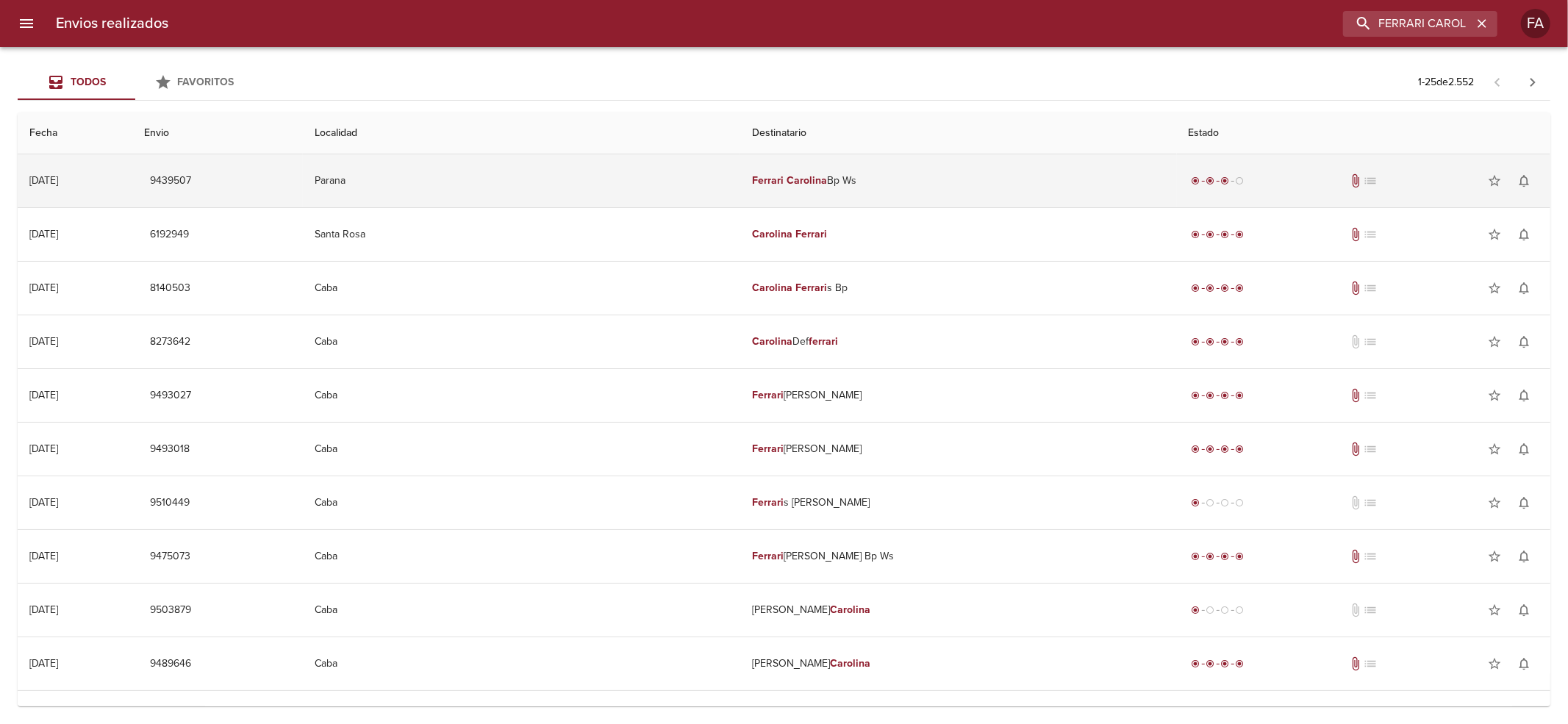
click at [912, 166] on td "Ferrari Carolina Bp Ws" at bounding box center [957, 180] width 436 height 53
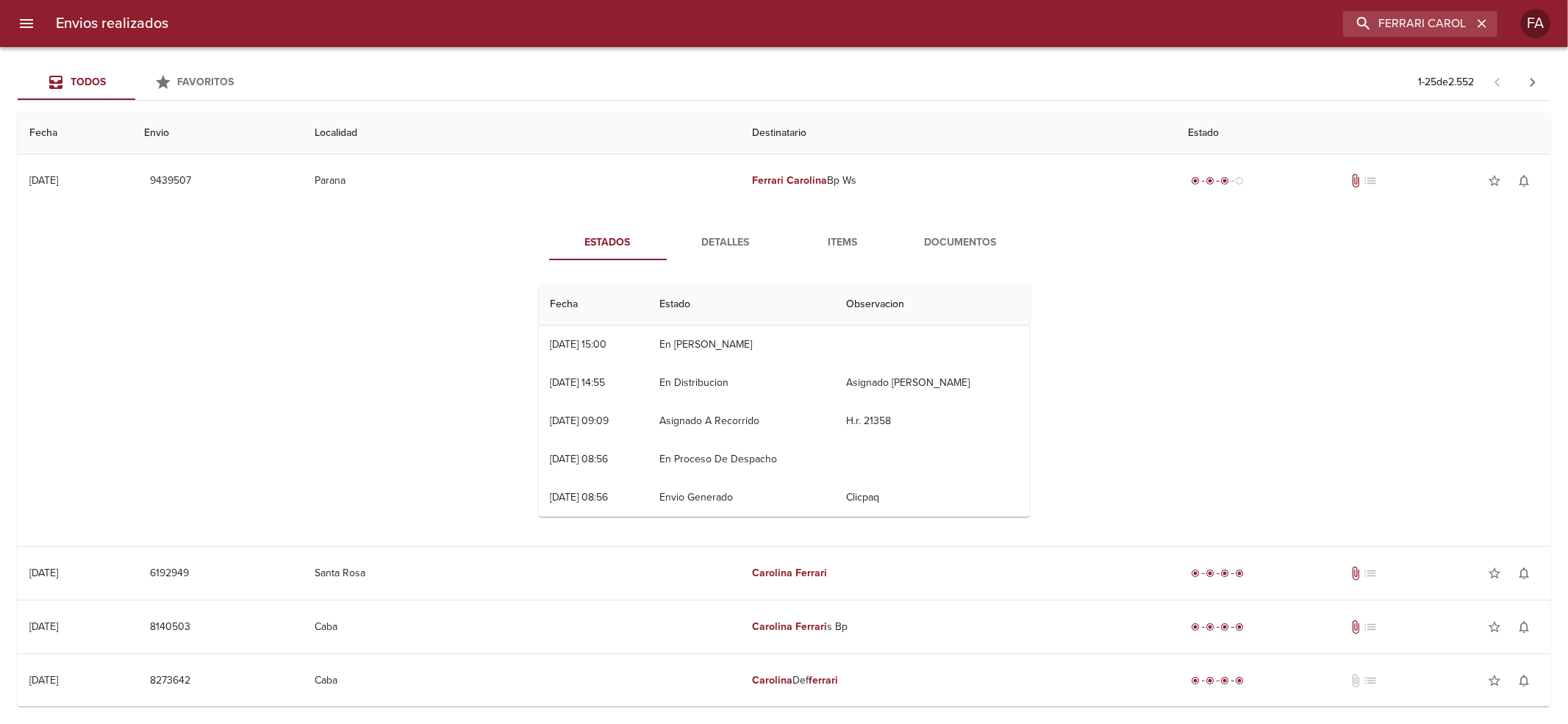
click at [745, 242] on span "Detalles" at bounding box center [725, 243] width 100 height 19
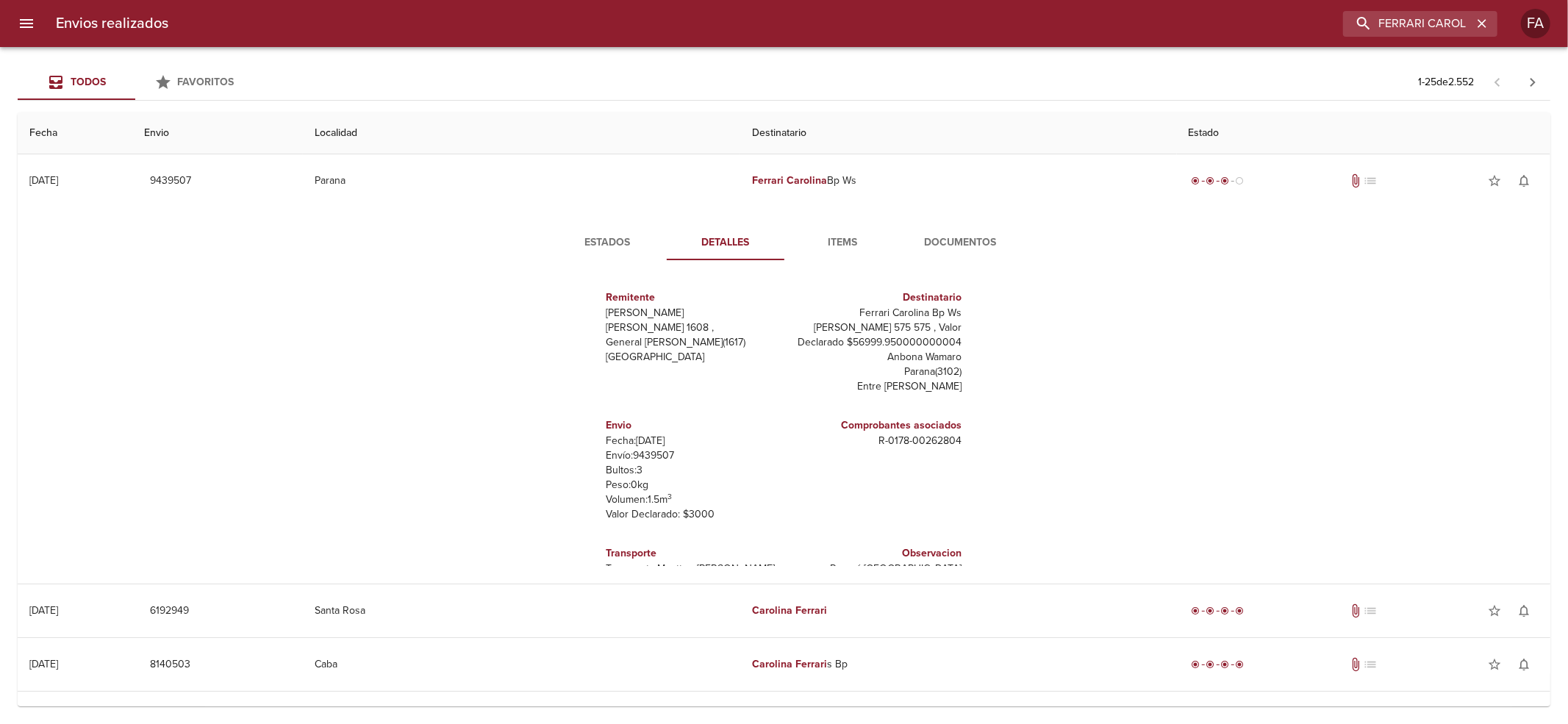
scroll to position [22, 0]
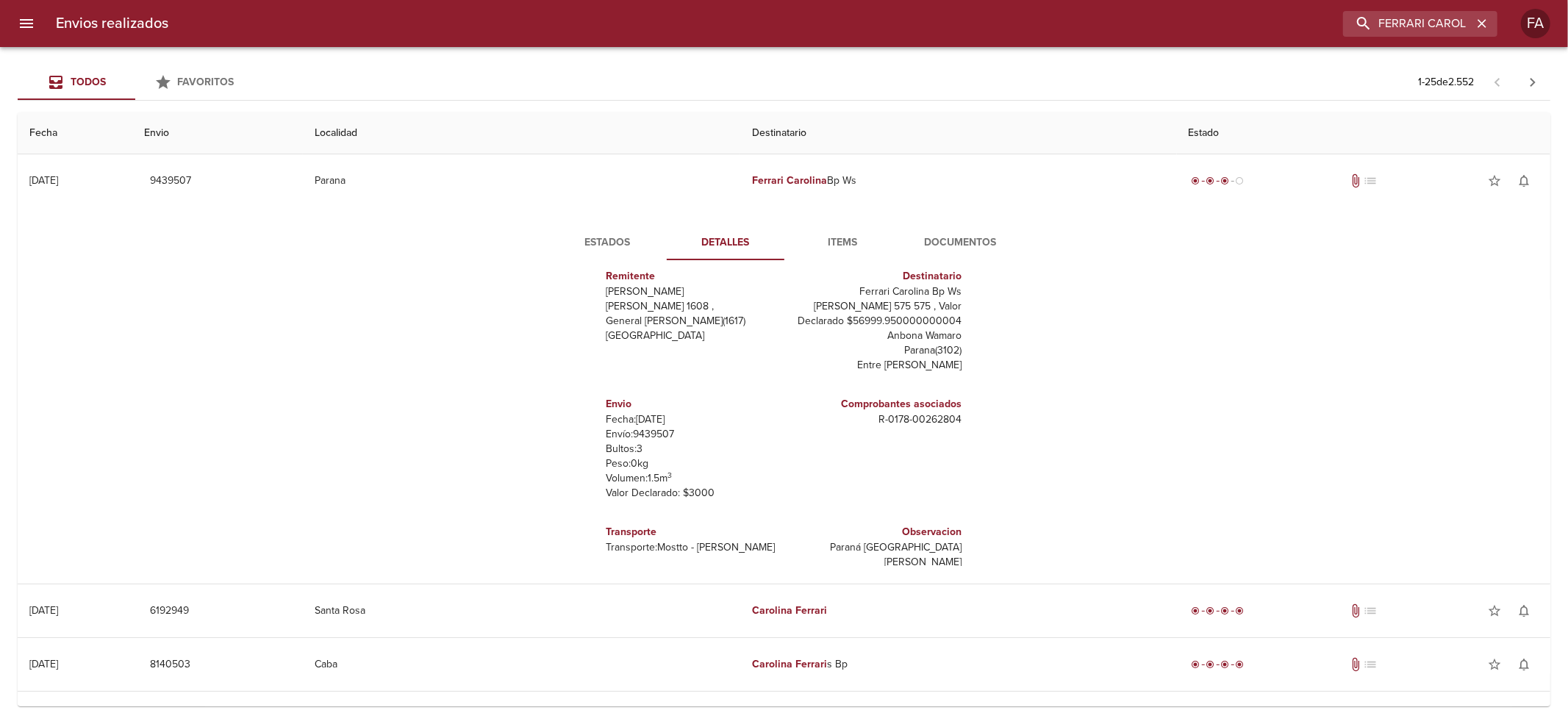
click at [607, 253] on button "Estados" at bounding box center [608, 243] width 118 height 36
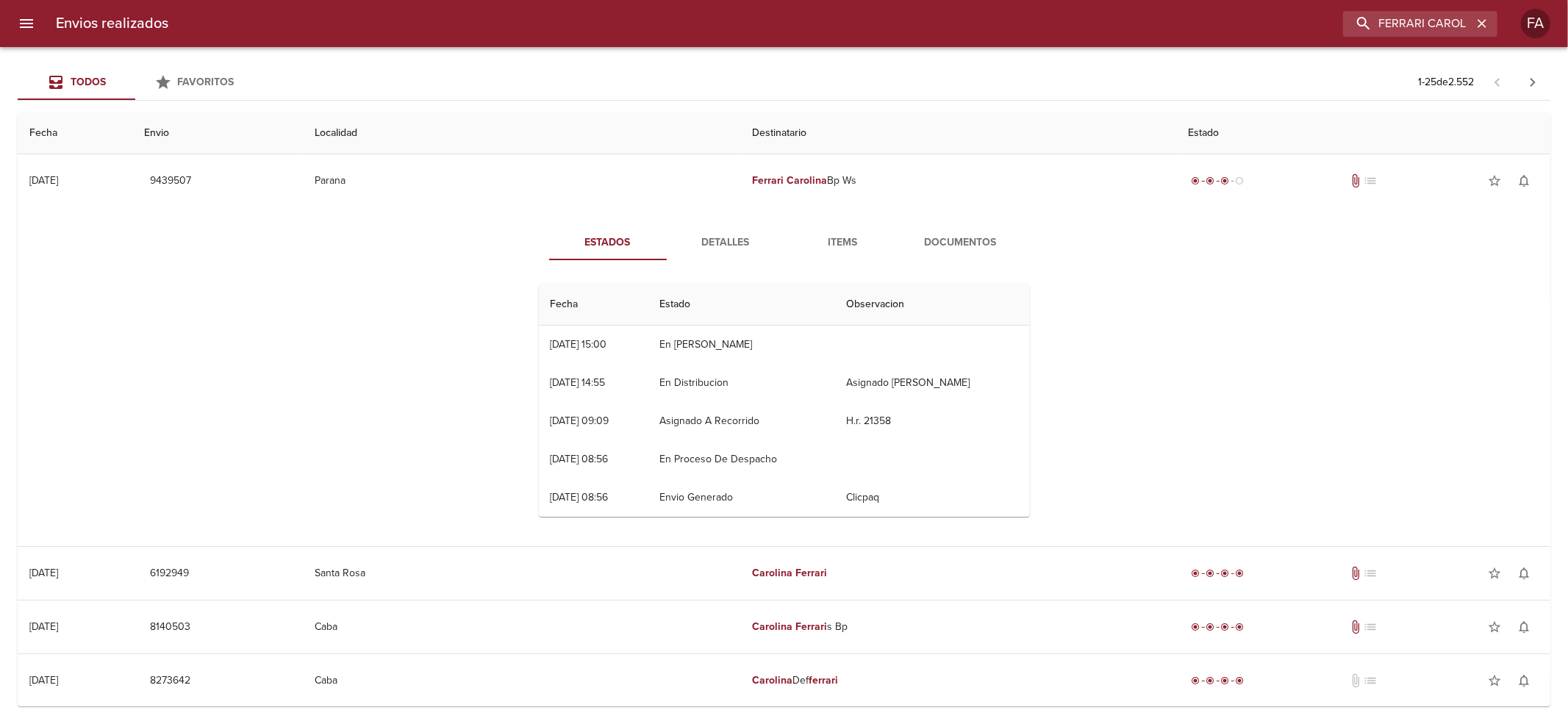
scroll to position [0, 0]
click at [712, 237] on span "Detalles" at bounding box center [725, 243] width 100 height 19
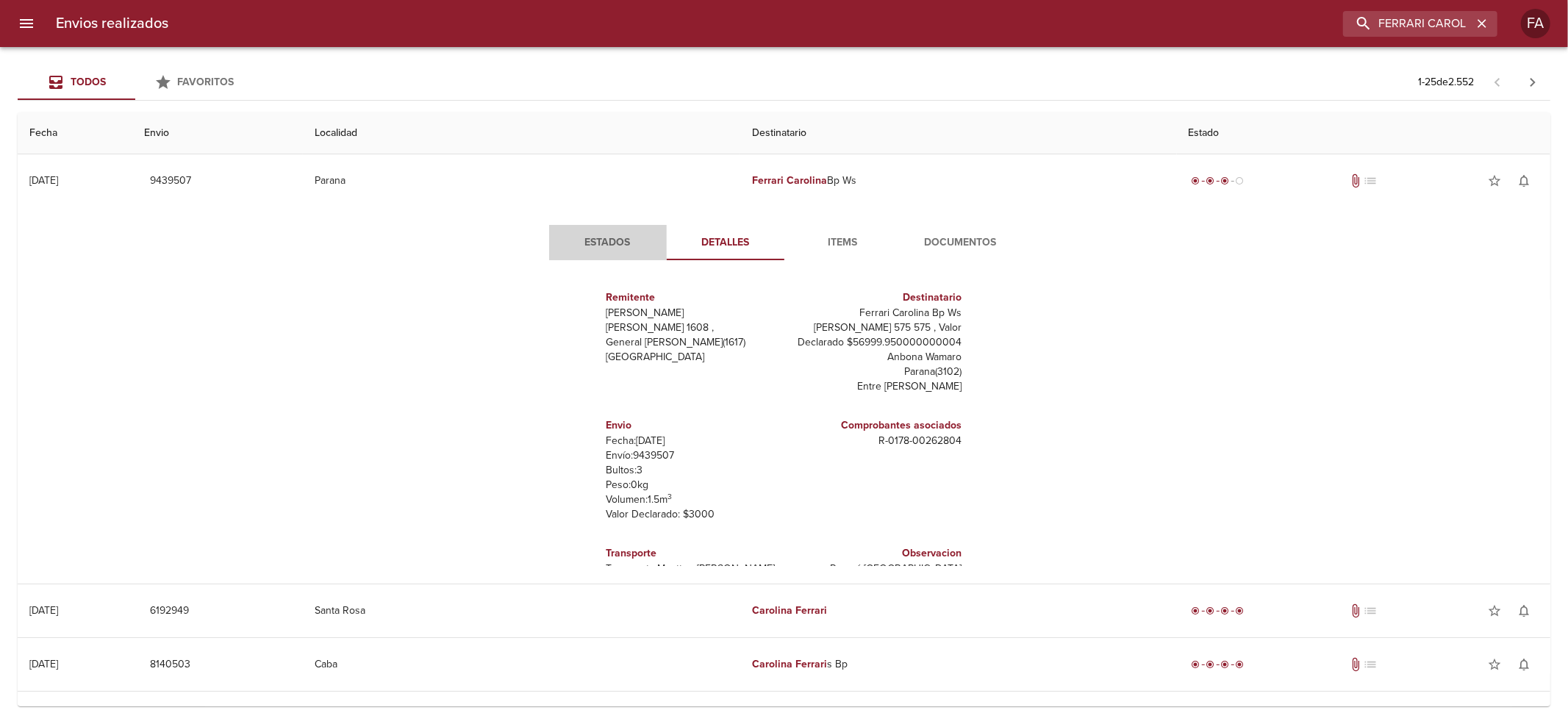
click at [594, 235] on span "Estados" at bounding box center [608, 243] width 100 height 19
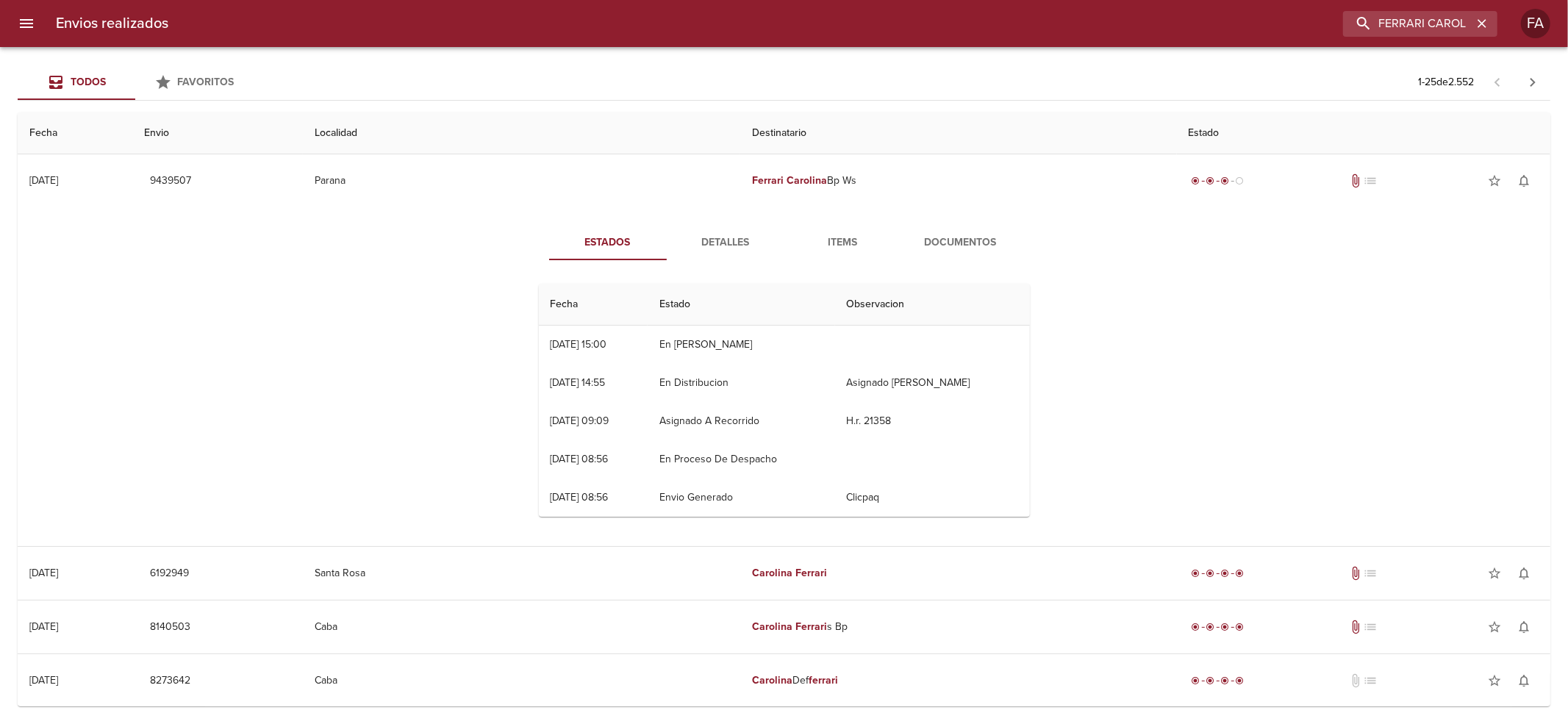
click at [696, 234] on span "Detalles" at bounding box center [725, 243] width 100 height 19
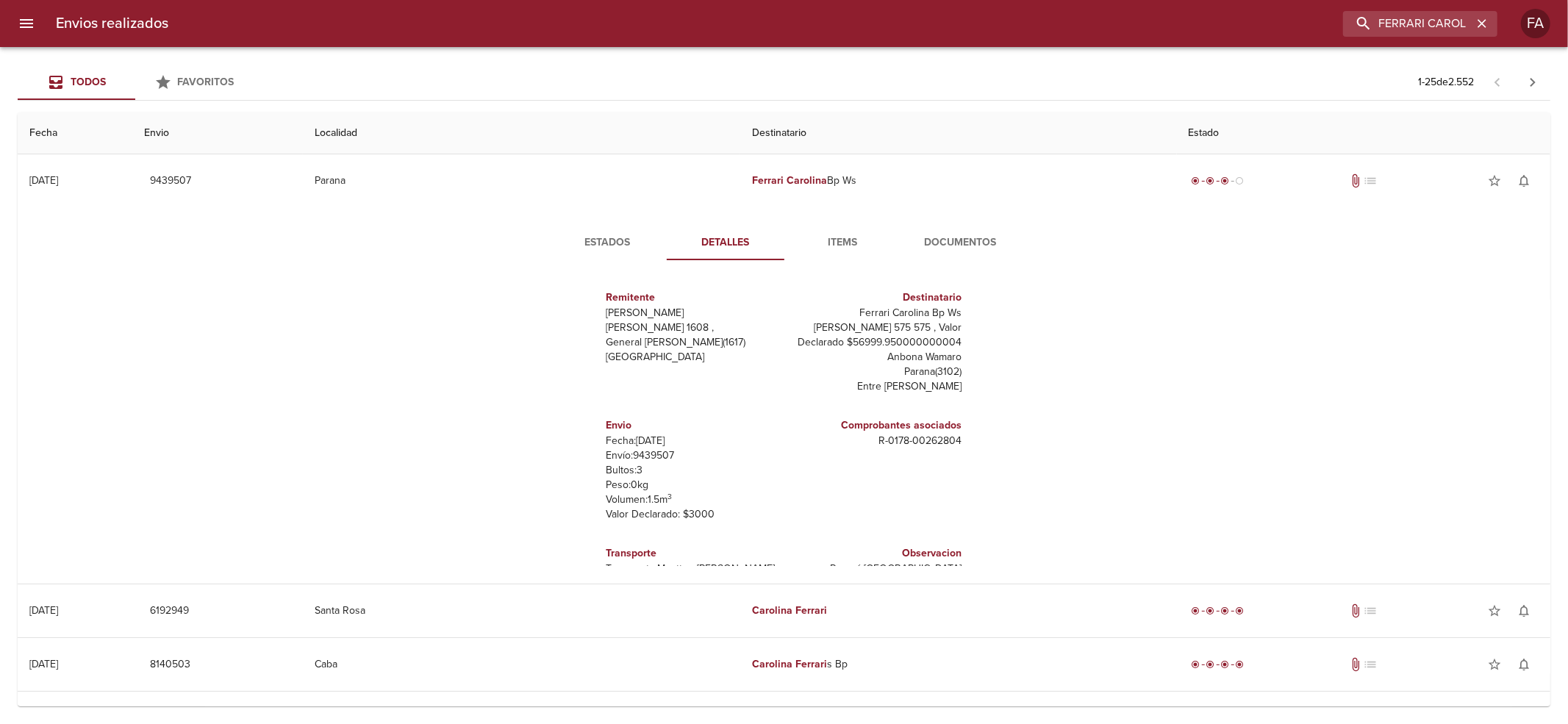
click at [628, 456] on p "Envío: 9439507" at bounding box center [693, 455] width 172 height 15
copy p "9439507"
